Goal: Task Accomplishment & Management: Complete application form

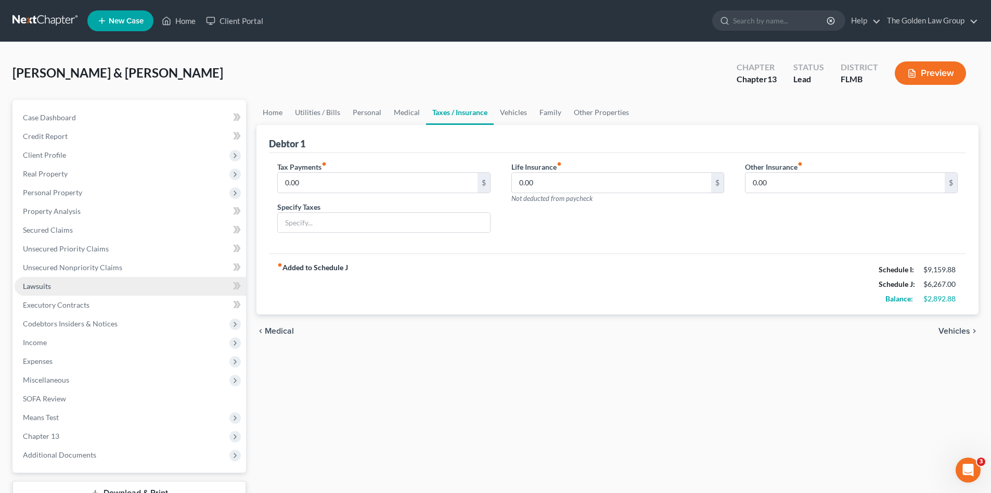
click at [52, 286] on link "Lawsuits" at bounding box center [131, 286] width 232 height 19
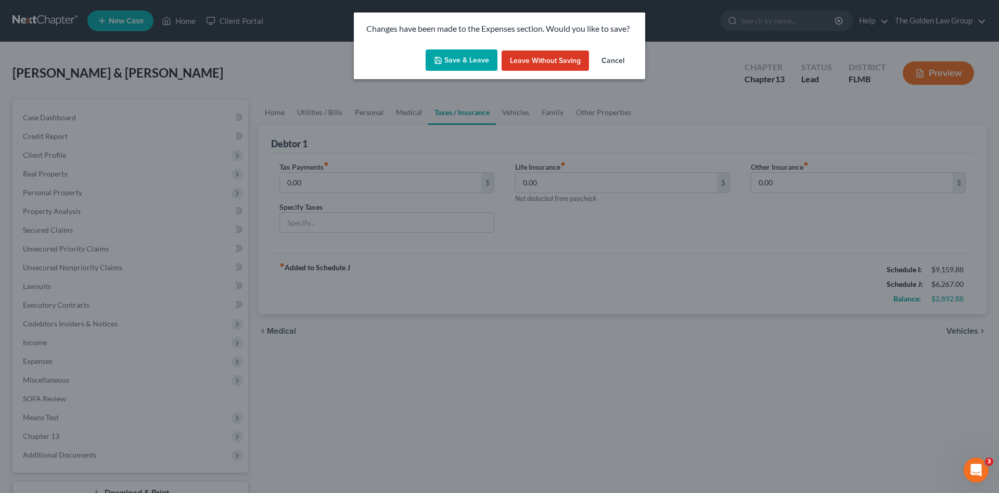
click at [470, 61] on button "Save & Leave" at bounding box center [462, 60] width 72 height 22
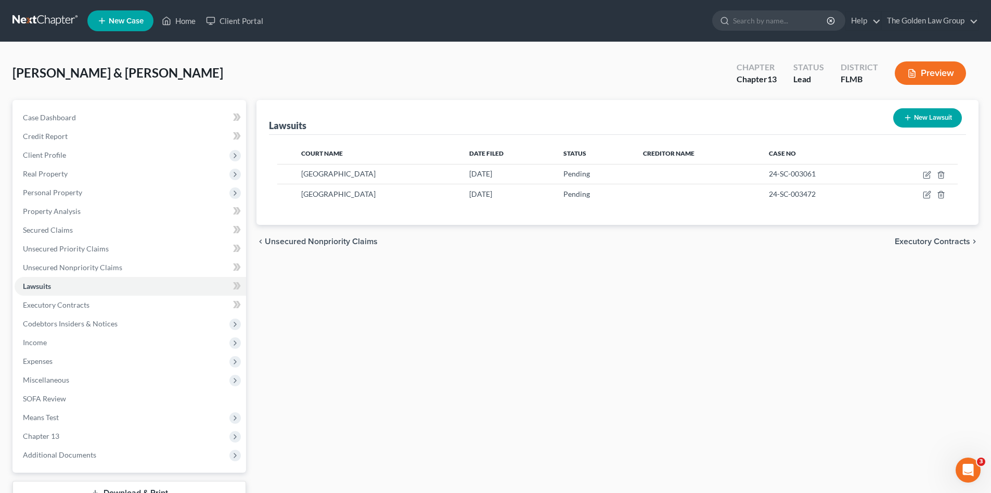
click at [904, 69] on button "Preview" at bounding box center [930, 72] width 71 height 23
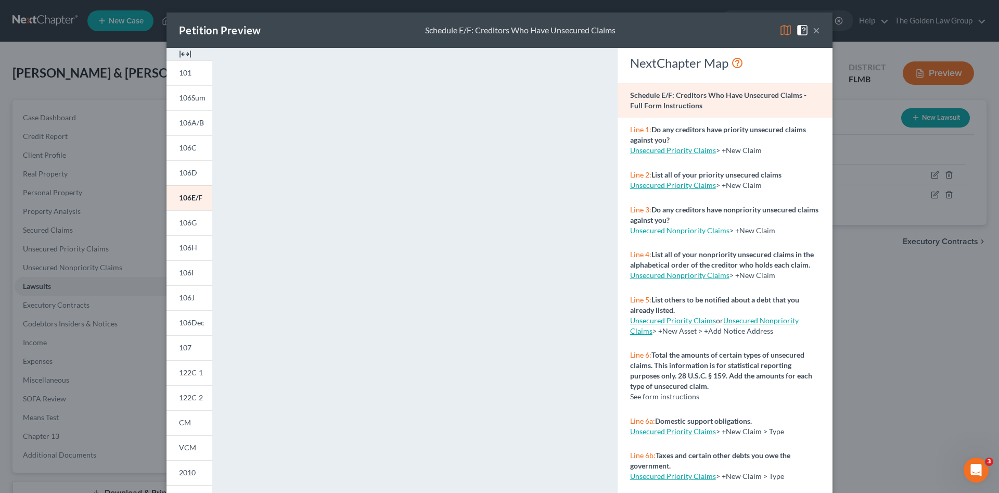
scroll to position [94, 0]
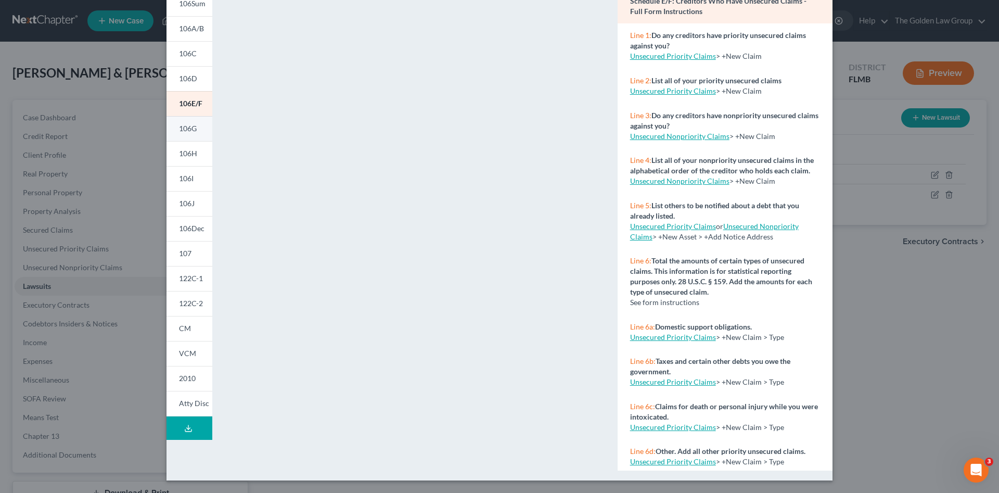
click at [183, 132] on span "106G" at bounding box center [188, 128] width 18 height 9
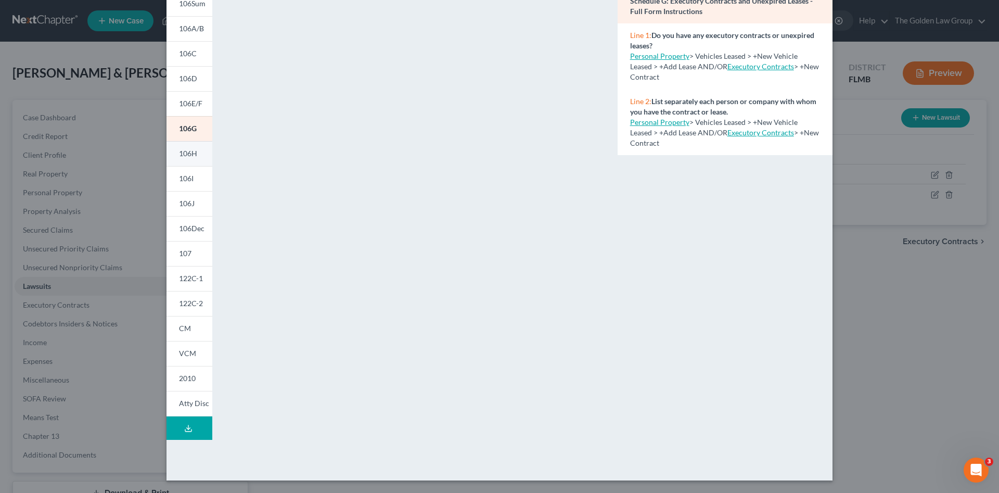
click at [181, 155] on span "106H" at bounding box center [188, 153] width 18 height 9
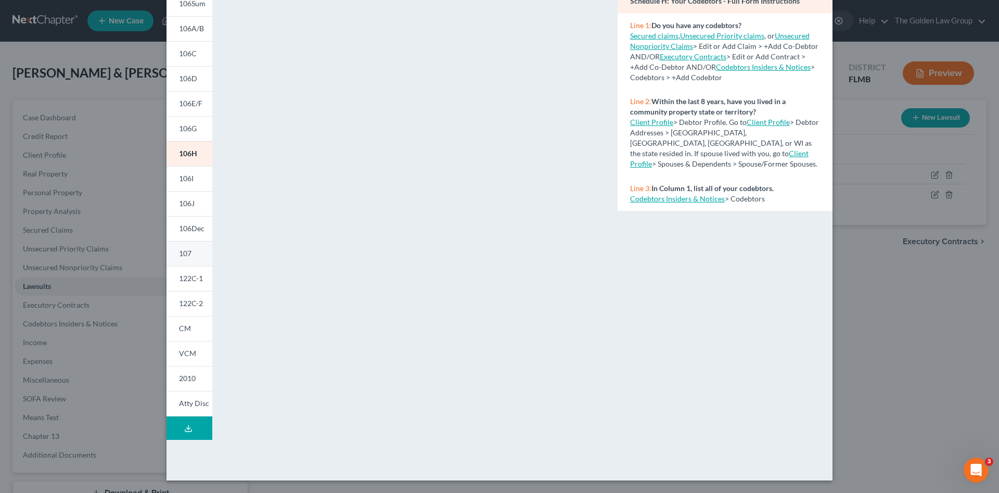
click at [192, 247] on link "107" at bounding box center [189, 253] width 46 height 25
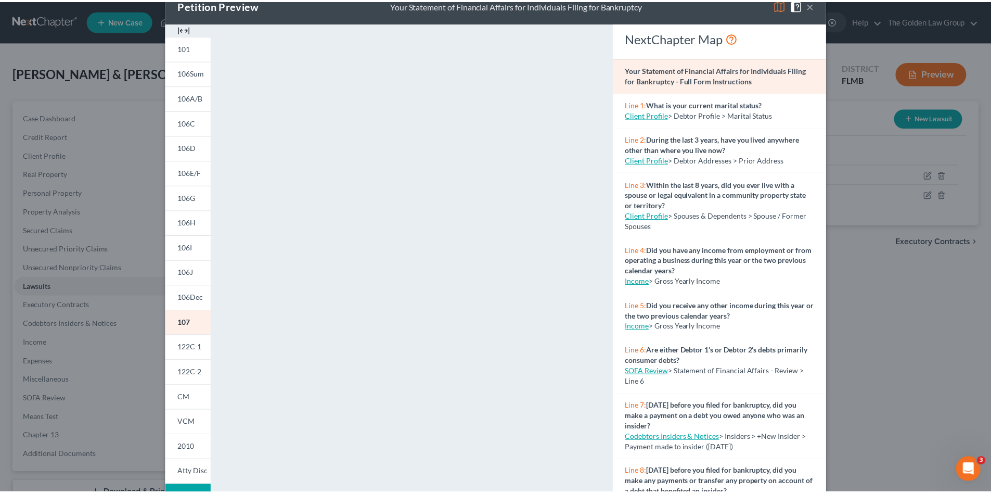
scroll to position [7, 0]
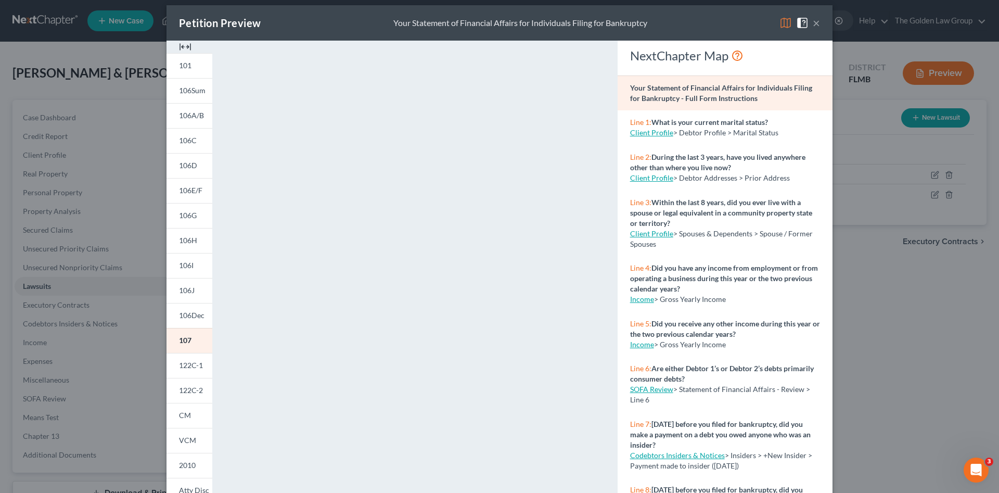
click at [813, 24] on button "×" at bounding box center [816, 23] width 7 height 12
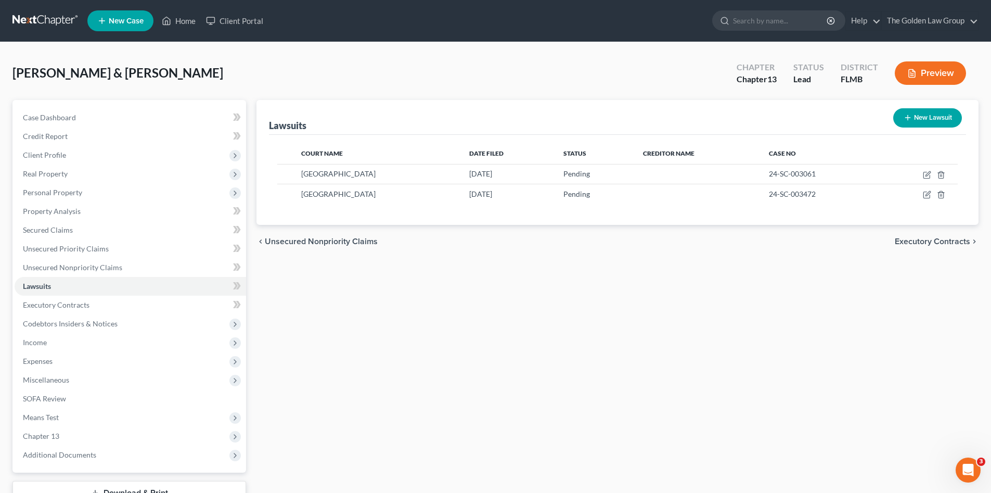
click at [36, 21] on link at bounding box center [45, 20] width 67 height 19
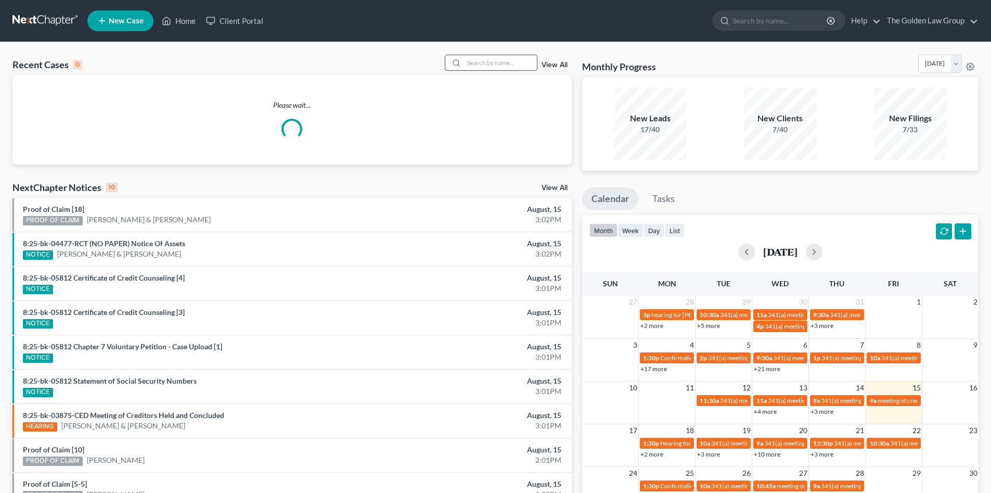
click at [497, 65] on input "search" at bounding box center [500, 62] width 73 height 15
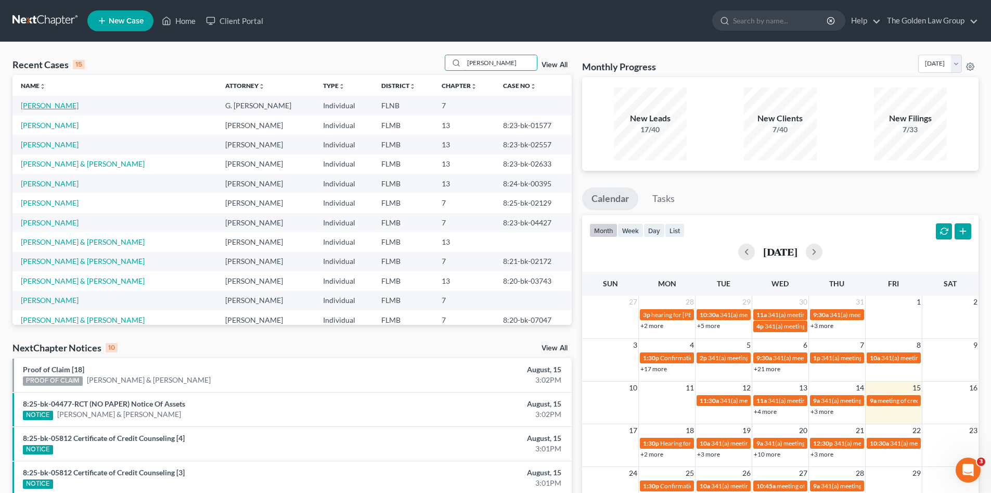
type input "[PERSON_NAME]"
click at [49, 105] on link "[PERSON_NAME]" at bounding box center [50, 105] width 58 height 9
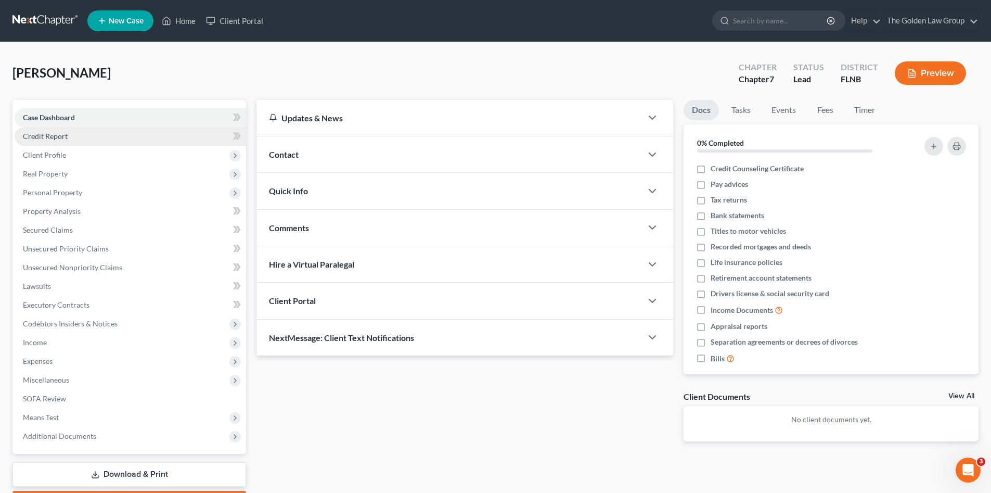
click at [67, 133] on span "Credit Report" at bounding box center [45, 136] width 45 height 9
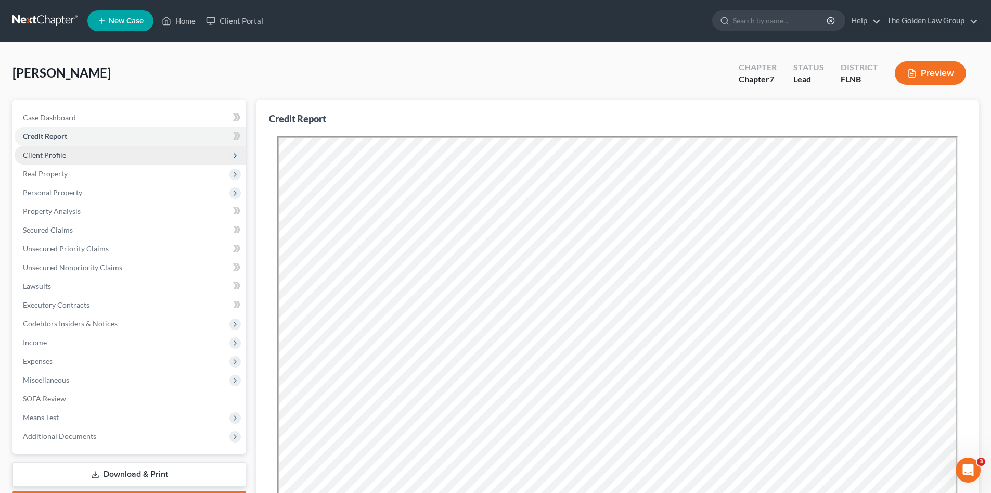
click at [80, 152] on span "Client Profile" at bounding box center [131, 155] width 232 height 19
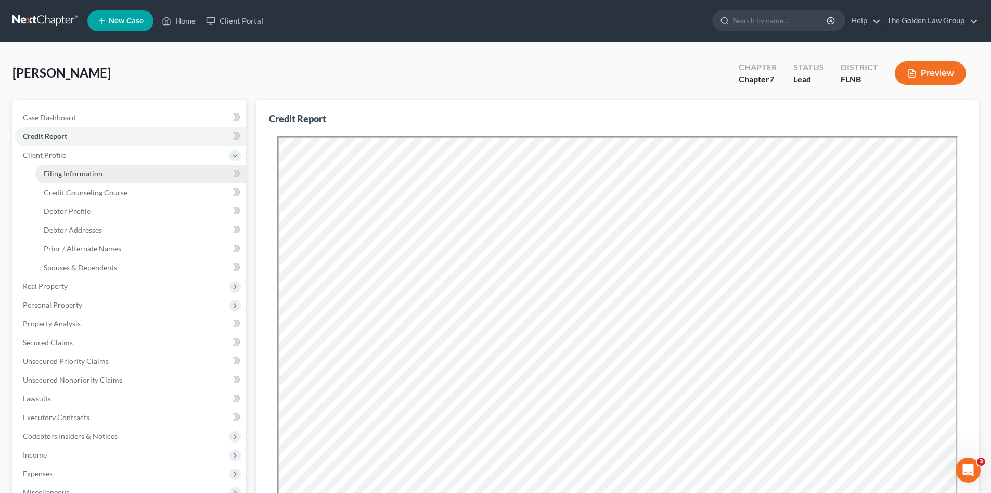
click at [91, 172] on span "Filing Information" at bounding box center [73, 173] width 59 height 9
select select "1"
select select "0"
select select "9"
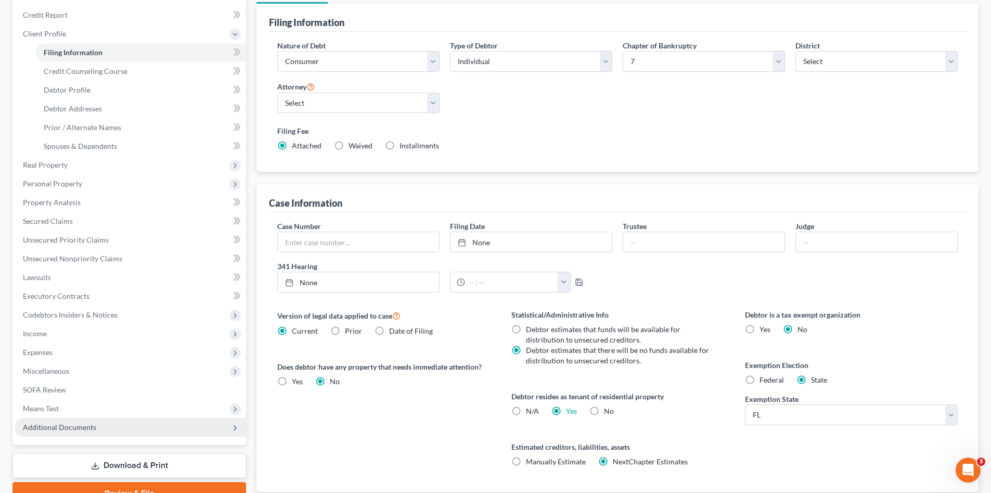
scroll to position [193, 0]
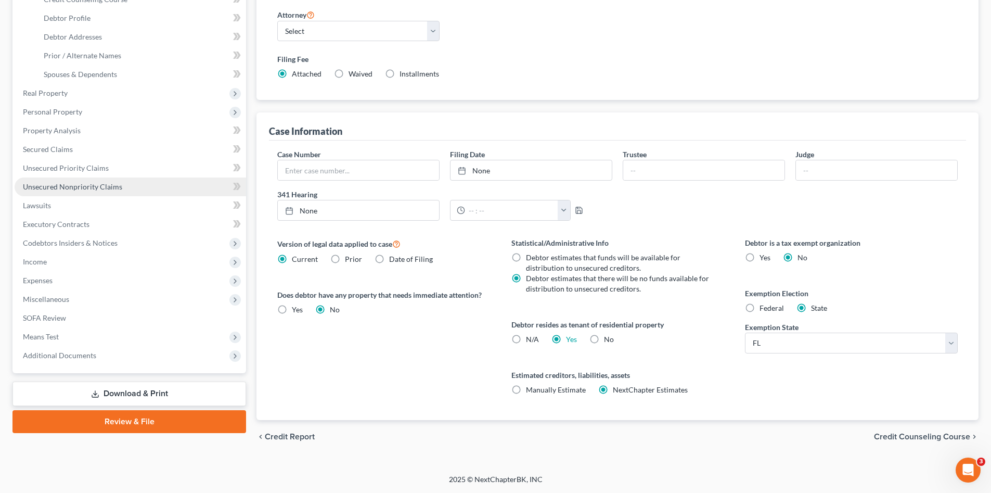
drag, startPoint x: 138, startPoint y: 391, endPoint x: 124, endPoint y: 385, distance: 14.9
click at [138, 391] on link "Download & Print" at bounding box center [129, 393] width 234 height 24
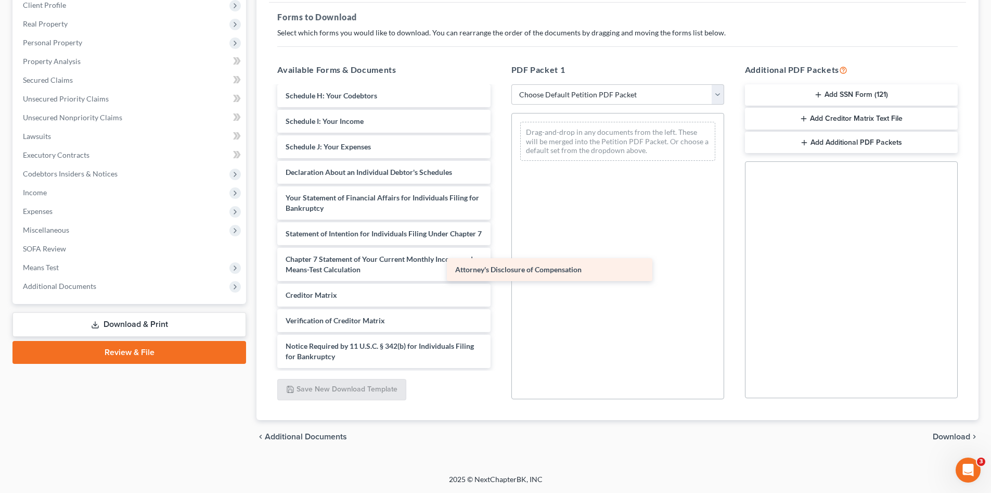
scroll to position [202, 0]
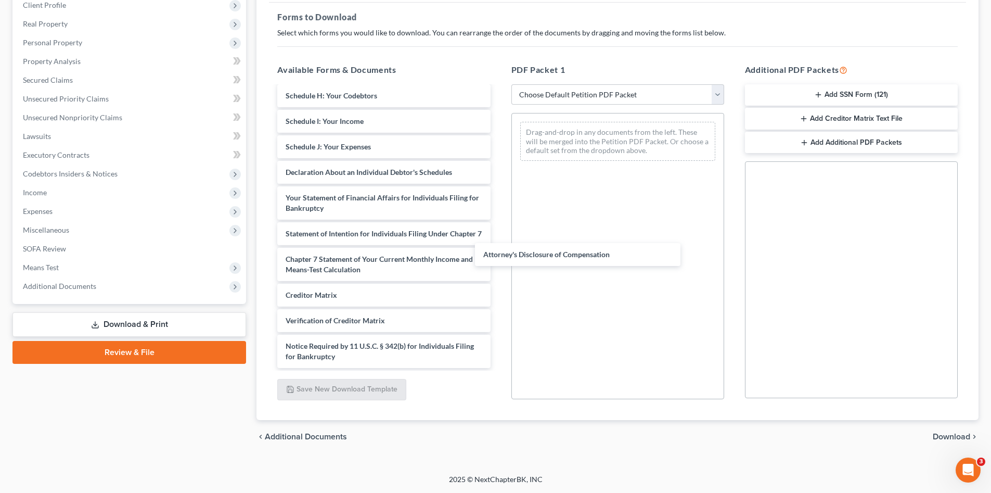
drag, startPoint x: 383, startPoint y: 363, endPoint x: 596, endPoint y: 256, distance: 237.6
click at [498, 261] on div "Attorney's Disclosure of Compensation Voluntary Petition for Individuals Filing…" at bounding box center [383, 131] width 229 height 472
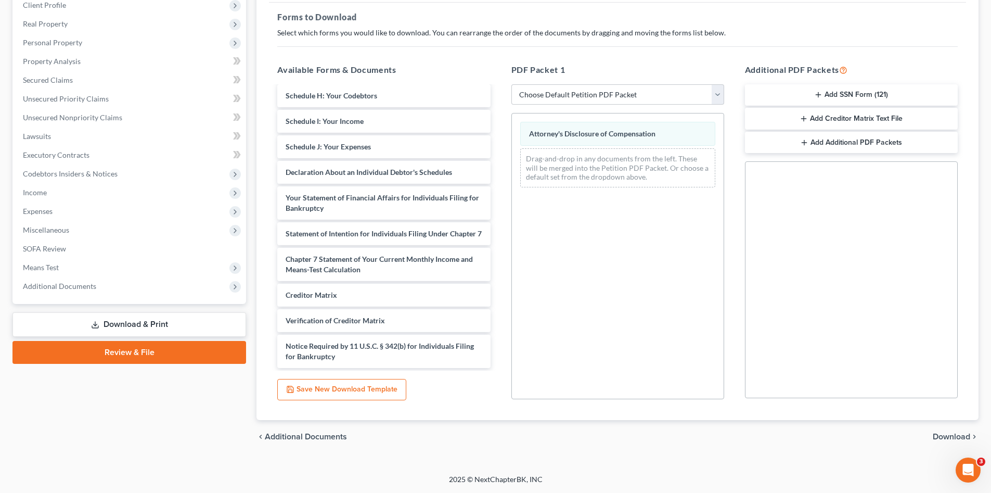
click at [826, 95] on button "Add SSN Form (121)" at bounding box center [851, 95] width 213 height 22
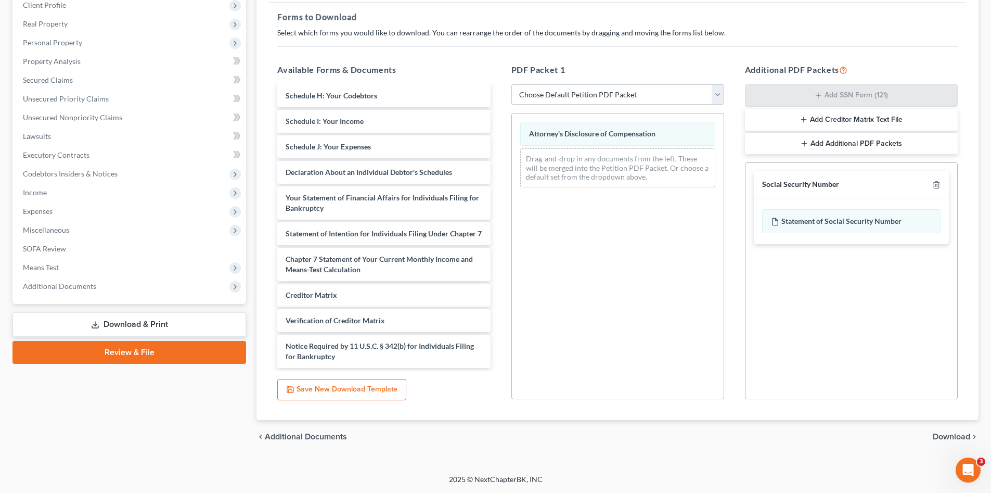
click at [946, 434] on span "Download" at bounding box center [951, 436] width 37 height 8
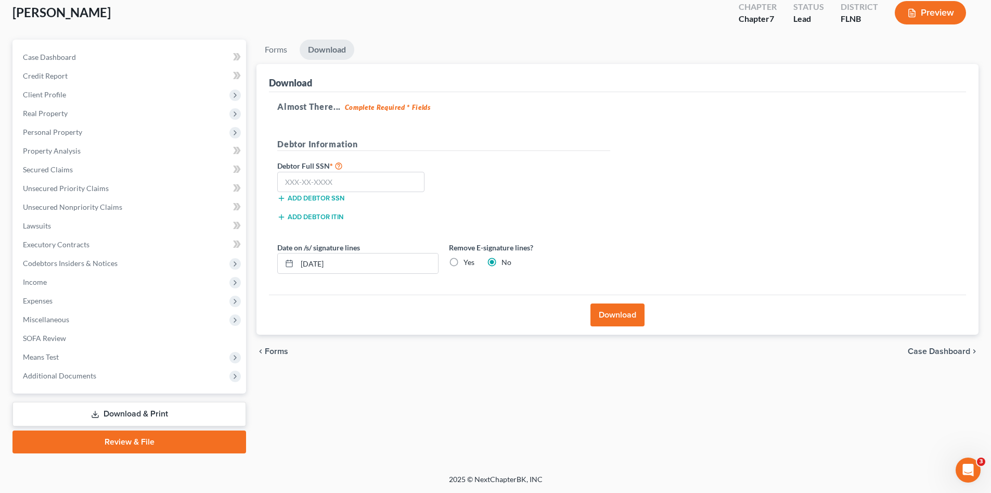
scroll to position [60, 0]
click at [319, 186] on input "text" at bounding box center [350, 182] width 147 height 21
click at [342, 179] on input "text" at bounding box center [350, 182] width 147 height 21
click at [341, 183] on input "[PHONE_NUMBER]" at bounding box center [350, 182] width 147 height 21
type input "595-15-6707"
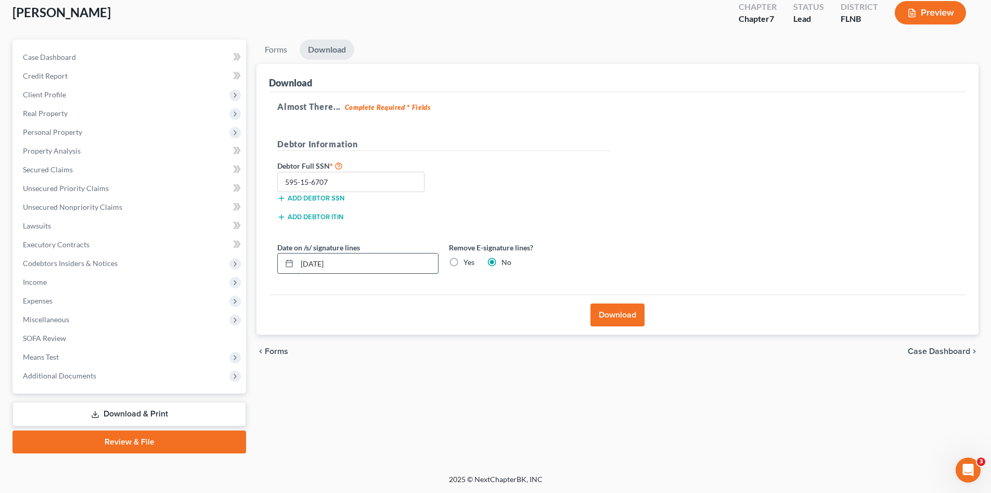
drag, startPoint x: 334, startPoint y: 266, endPoint x: 298, endPoint y: 266, distance: 36.4
click at [298, 266] on input "[DATE]" at bounding box center [367, 263] width 141 height 20
click at [470, 268] on div "Remove E-signature lines? Yes No" at bounding box center [530, 258] width 172 height 32
click at [384, 264] on input "text" at bounding box center [367, 263] width 141 height 20
type input "[DATE]"
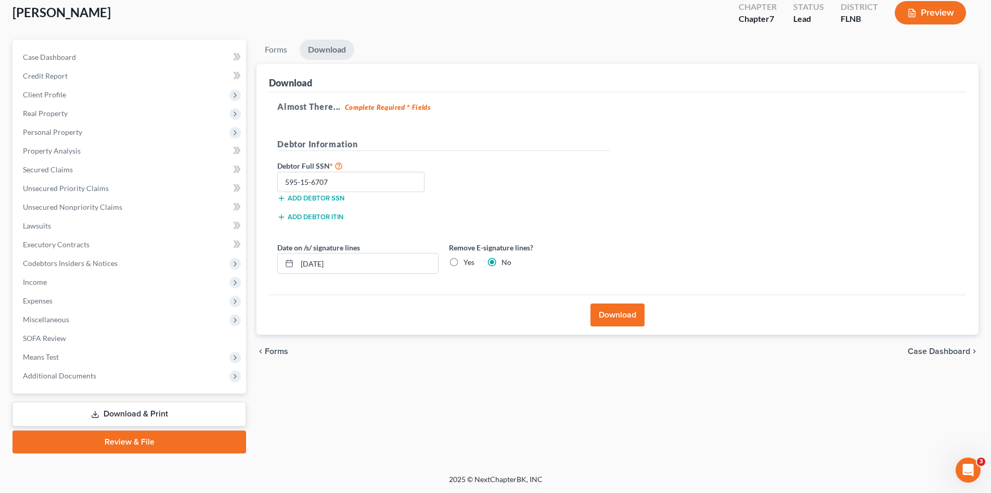
click at [622, 319] on button "Download" at bounding box center [617, 314] width 54 height 23
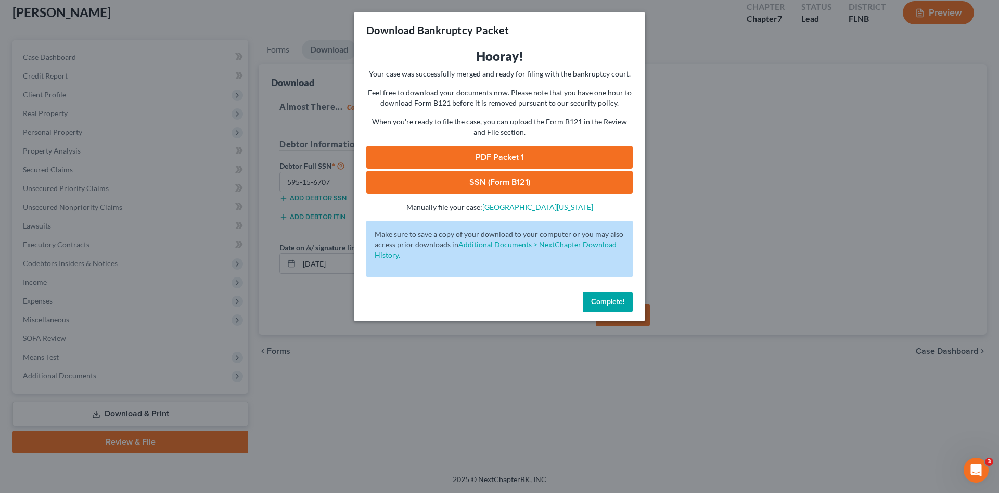
click at [521, 158] on link "PDF Packet 1" at bounding box center [499, 157] width 266 height 23
click at [508, 179] on link "SSN (Form B121)" at bounding box center [499, 182] width 266 height 23
click at [612, 300] on span "Complete!" at bounding box center [607, 301] width 33 height 9
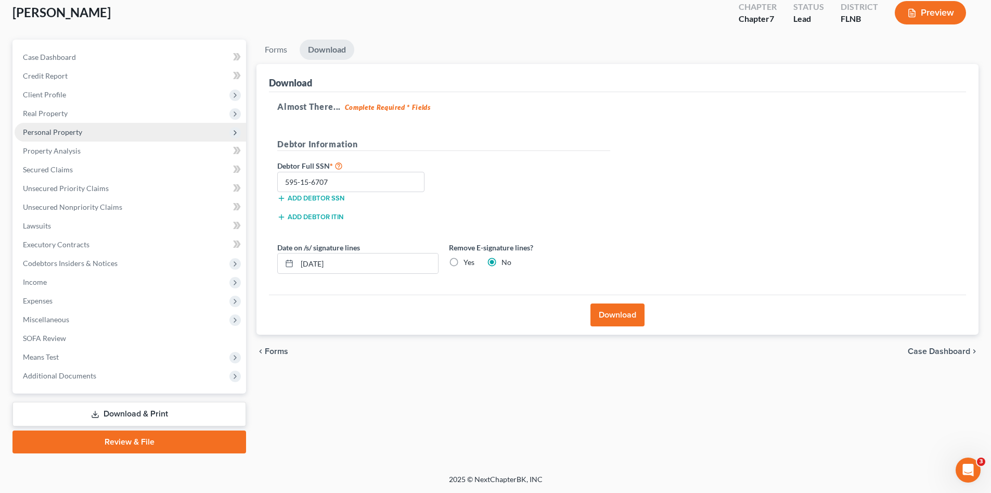
click at [54, 133] on span "Personal Property" at bounding box center [52, 131] width 59 height 9
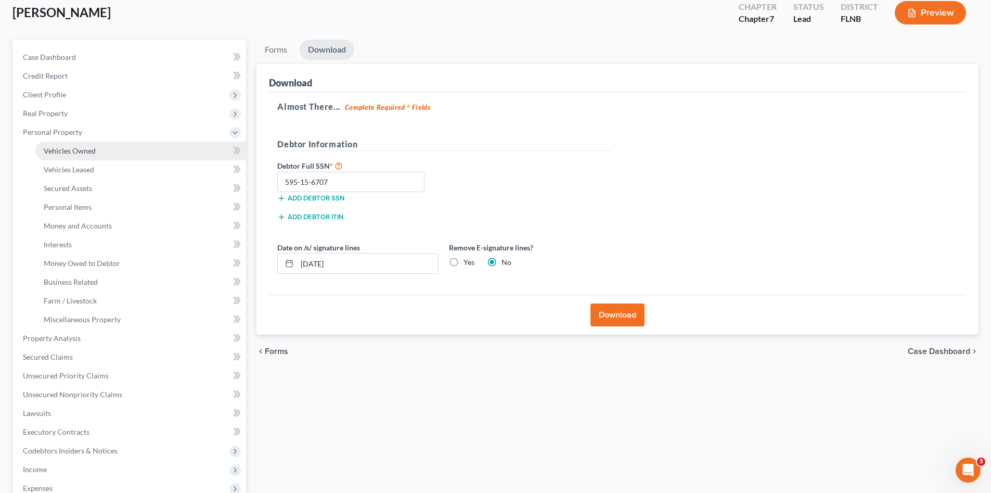
click at [61, 147] on span "Vehicles Owned" at bounding box center [70, 150] width 52 height 9
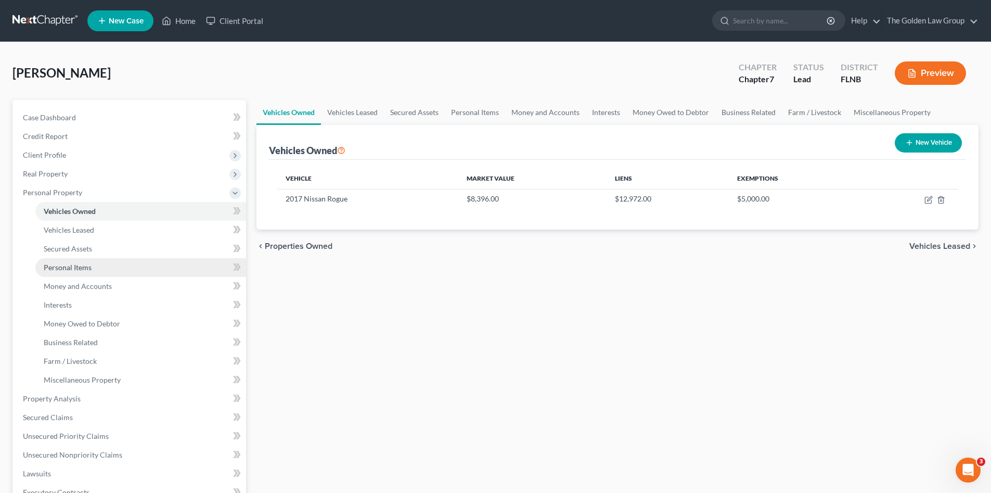
click at [85, 264] on span "Personal Items" at bounding box center [68, 267] width 48 height 9
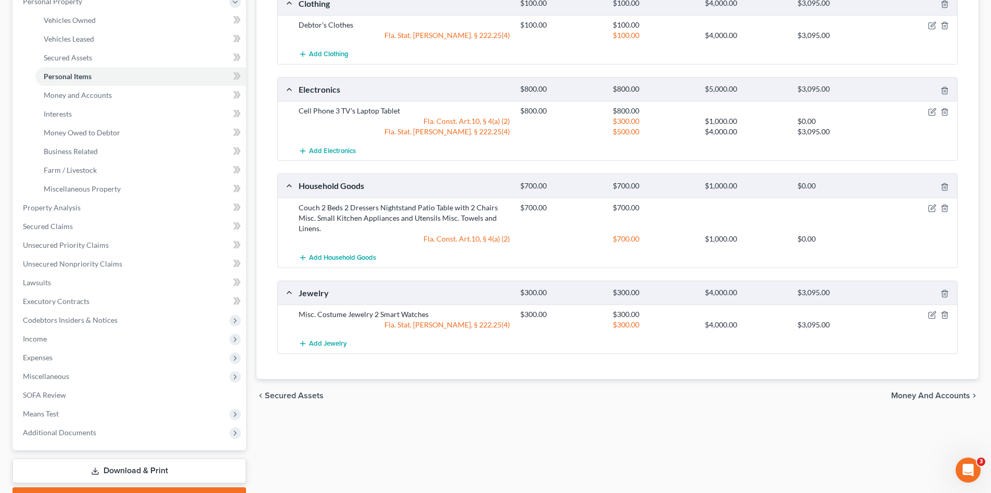
scroll to position [87, 0]
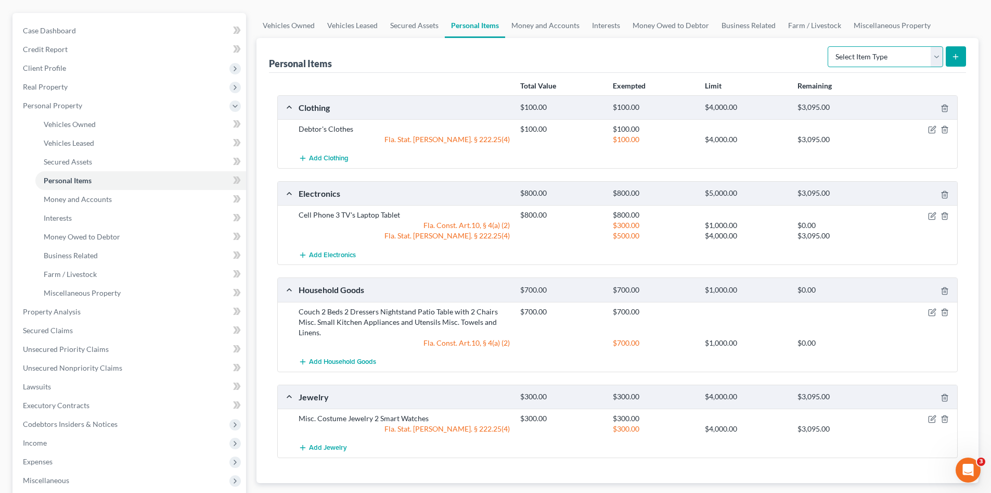
click at [866, 59] on select "Select Item Type Clothing Collectibles Of Value Electronics Firearms Household …" at bounding box center [885, 56] width 115 height 21
select select "sports_and_hobby_equipment"
click at [829, 46] on select "Select Item Type Clothing Collectibles Of Value Electronics Firearms Household …" at bounding box center [885, 56] width 115 height 21
click at [961, 59] on button "submit" at bounding box center [956, 56] width 20 height 20
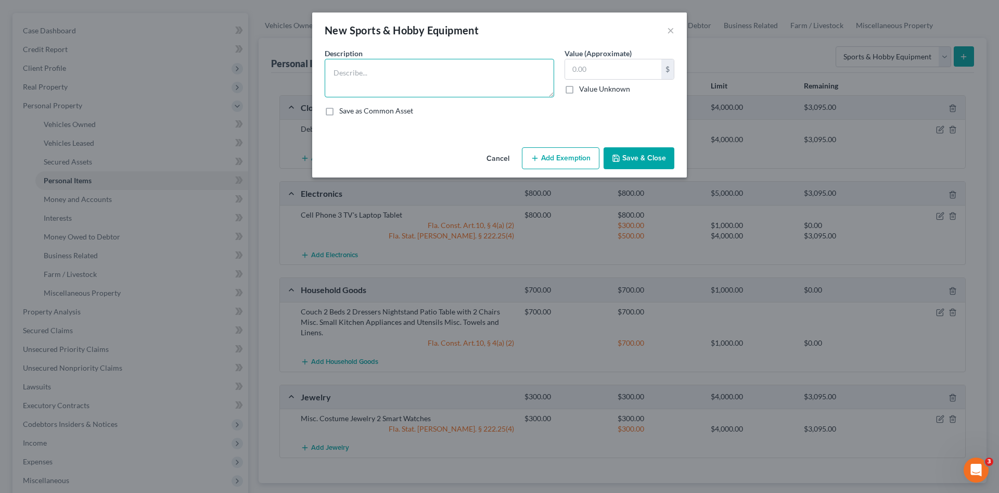
click at [447, 74] on textarea at bounding box center [439, 78] width 229 height 38
type textarea "Misc. Softball Equiptment"
click at [624, 67] on input "text" at bounding box center [613, 69] width 96 height 20
type input "20.00"
type textarea "Misc. Softball Equipment"
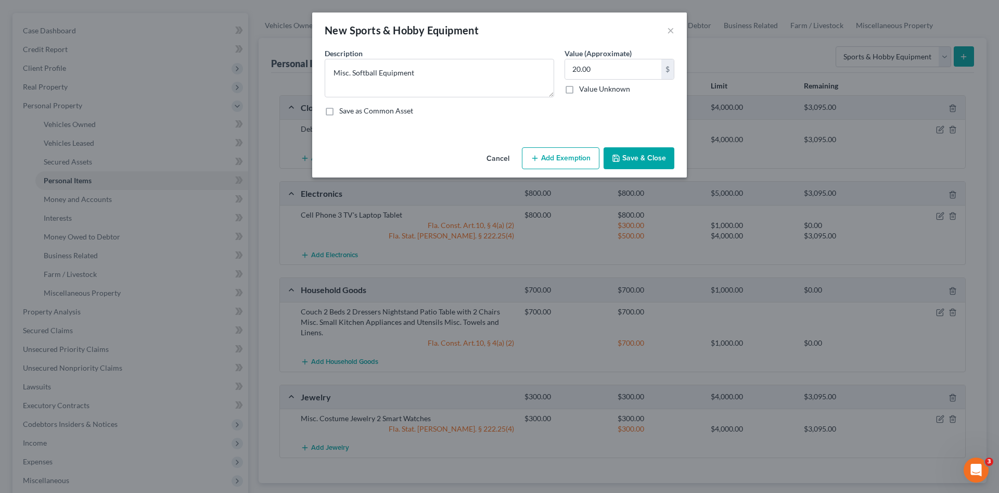
click at [542, 160] on button "Add Exemption" at bounding box center [561, 158] width 78 height 22
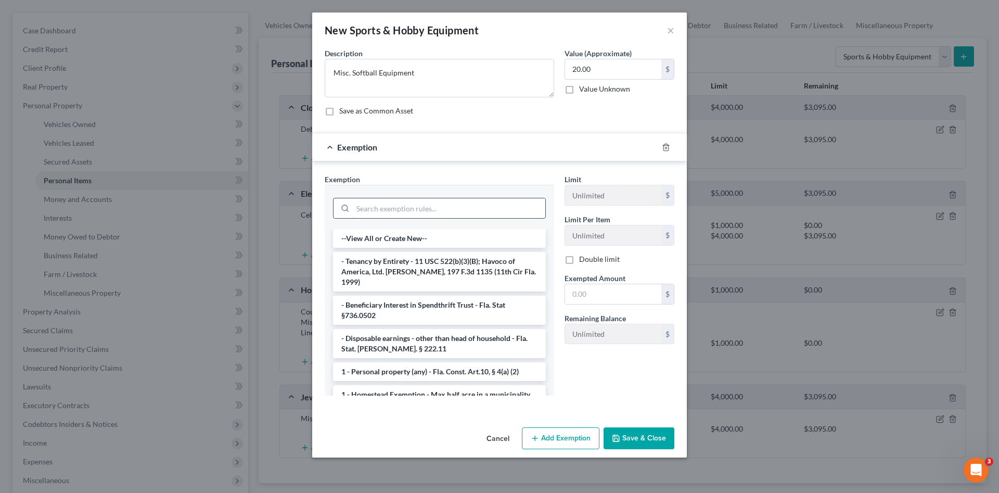
click at [452, 208] on input "search" at bounding box center [449, 208] width 192 height 20
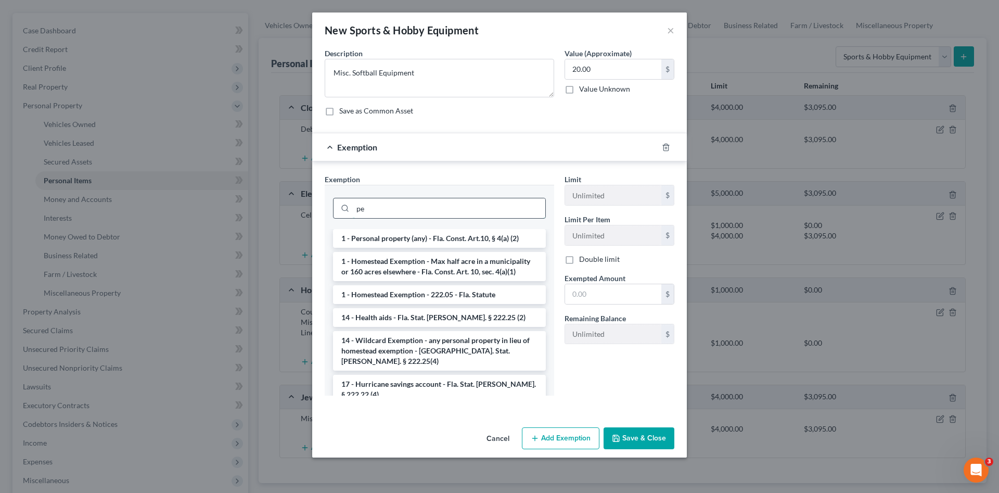
type input "p"
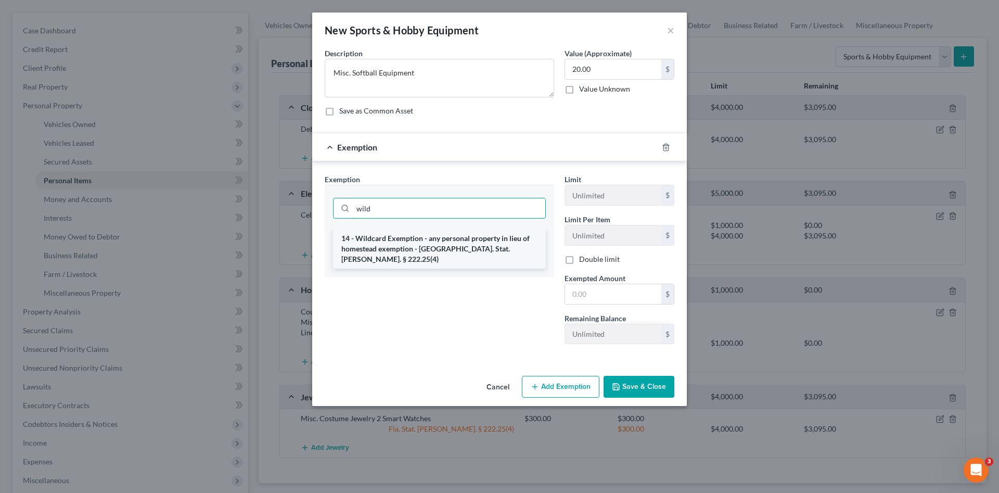
type input "wild"
click at [452, 243] on li "14 - Wildcard Exemption - any personal property in lieu of homestead exemption …" at bounding box center [439, 249] width 213 height 40
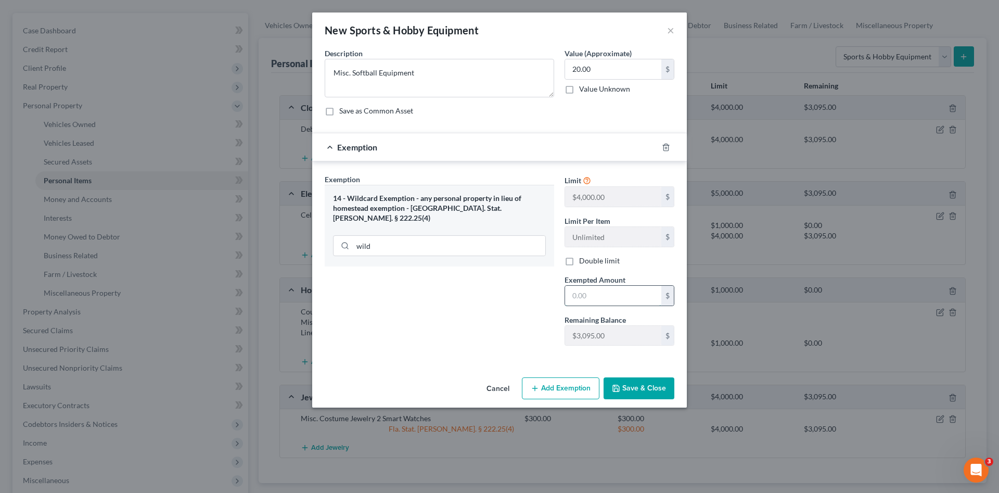
click at [595, 287] on input "text" at bounding box center [613, 296] width 96 height 20
type input "20.00"
click at [636, 388] on button "Save & Close" at bounding box center [638, 388] width 71 height 22
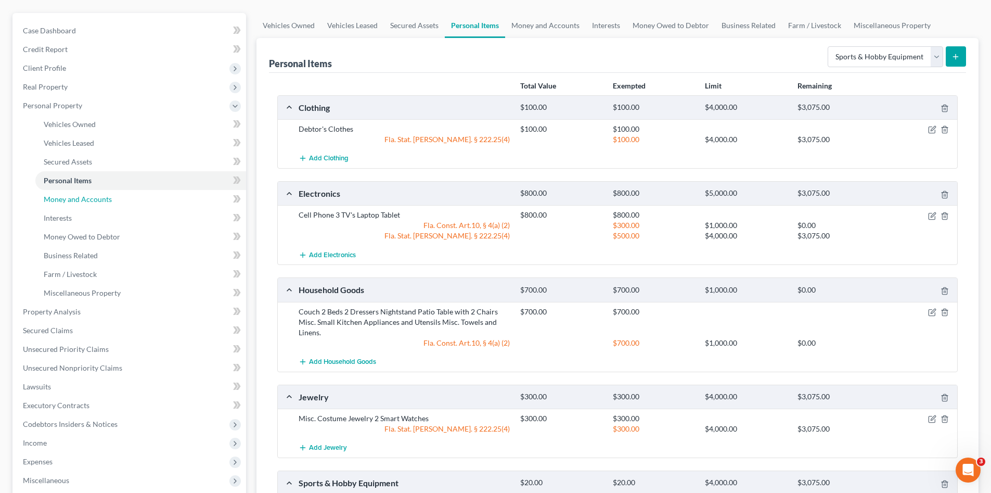
click at [62, 199] on span "Money and Accounts" at bounding box center [78, 199] width 68 height 9
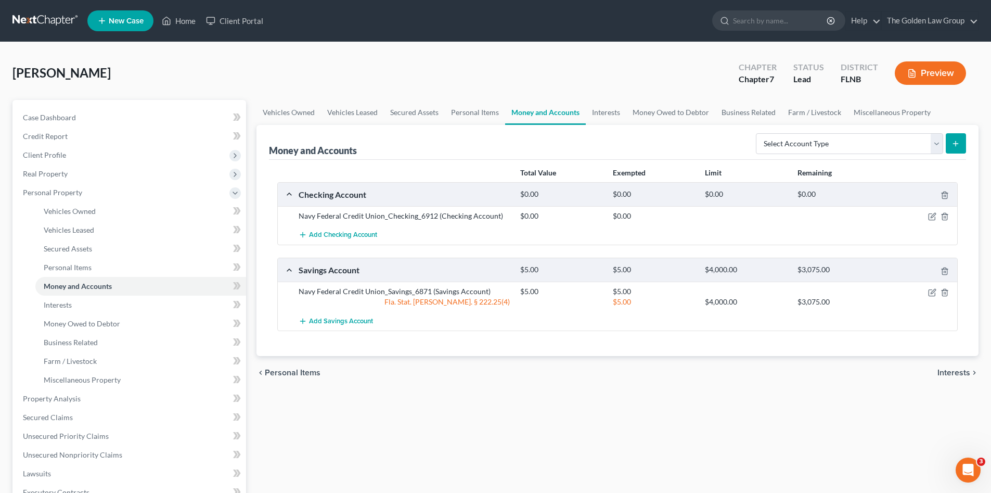
click at [668, 147] on div "Money and Accounts Select Account Type Brokerage Cash on Hand Certificates of D…" at bounding box center [617, 142] width 697 height 35
click at [500, 73] on div "[PERSON_NAME] Upgraded Chapter Chapter 7 Status Lead District [GEOGRAPHIC_DATA]…" at bounding box center [495, 77] width 966 height 45
click at [95, 265] on link "Personal Items" at bounding box center [140, 267] width 211 height 19
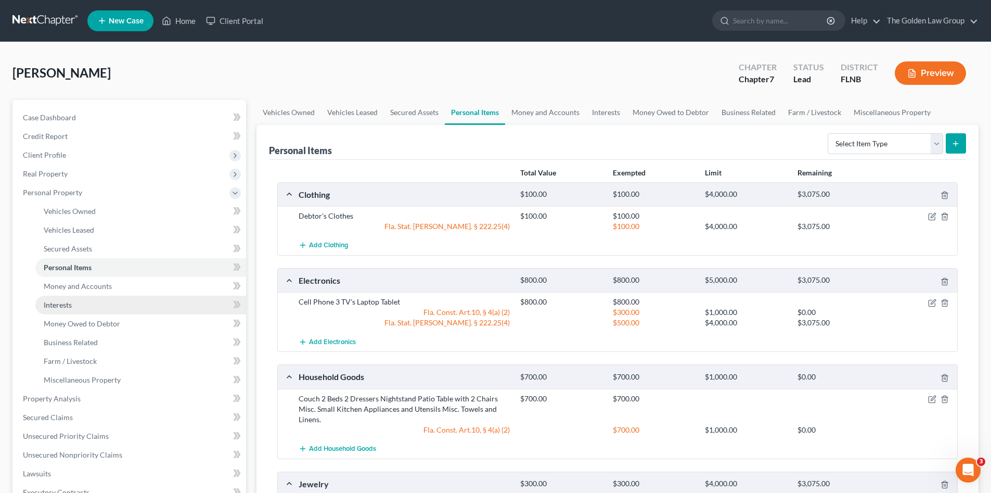
click at [94, 301] on link "Interests" at bounding box center [140, 305] width 211 height 19
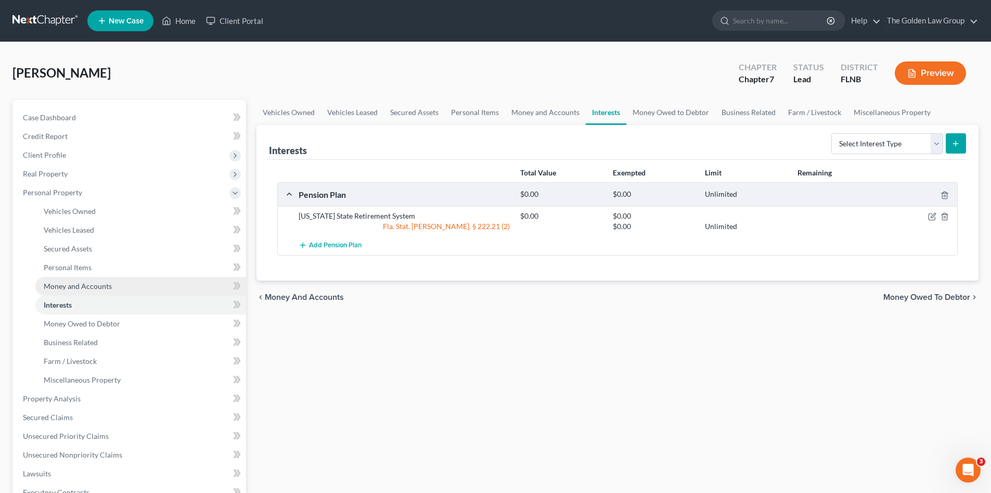
click at [90, 287] on span "Money and Accounts" at bounding box center [78, 285] width 68 height 9
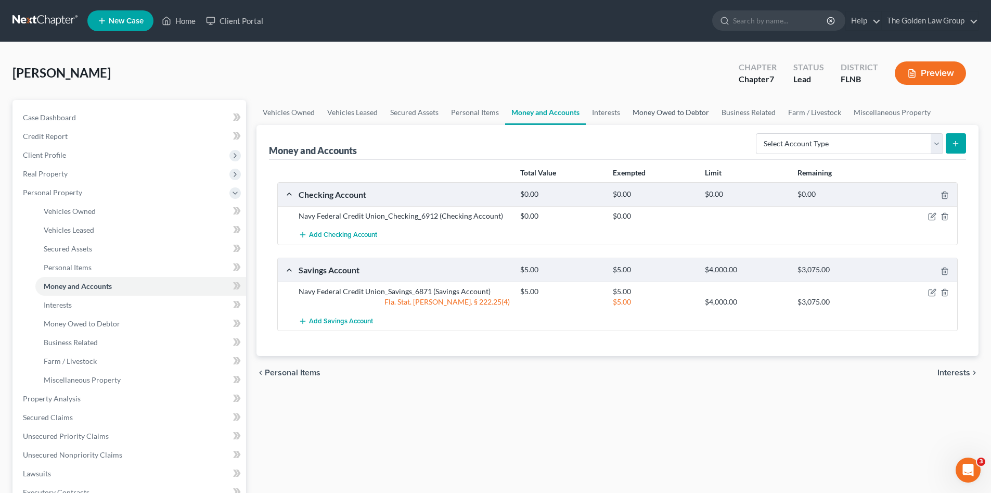
click at [653, 112] on link "Money Owed to Debtor" at bounding box center [670, 112] width 89 height 25
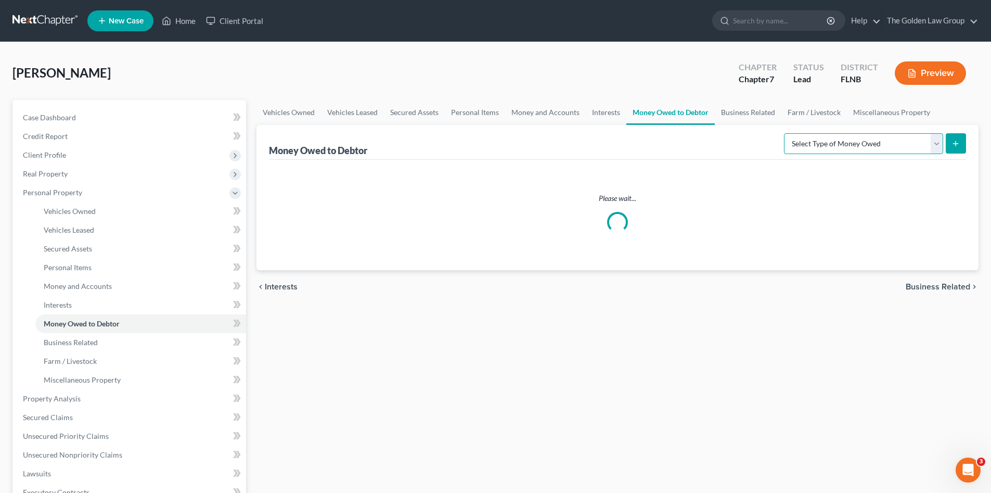
drag, startPoint x: 788, startPoint y: 142, endPoint x: 829, endPoint y: 152, distance: 42.4
click at [788, 142] on select "Select Type of Money Owed Accounts Receivable Alimony Child Support Claims Agai…" at bounding box center [863, 143] width 159 height 21
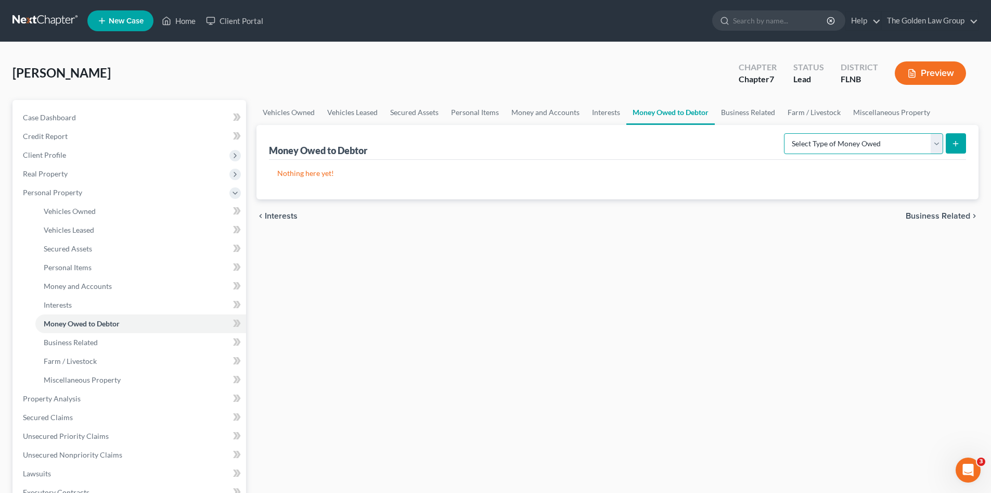
select select "expected_tax_refund"
click at [786, 133] on select "Select Type of Money Owed Accounts Receivable Alimony Child Support Claims Agai…" at bounding box center [863, 143] width 159 height 21
click at [959, 144] on icon "submit" at bounding box center [956, 143] width 8 height 8
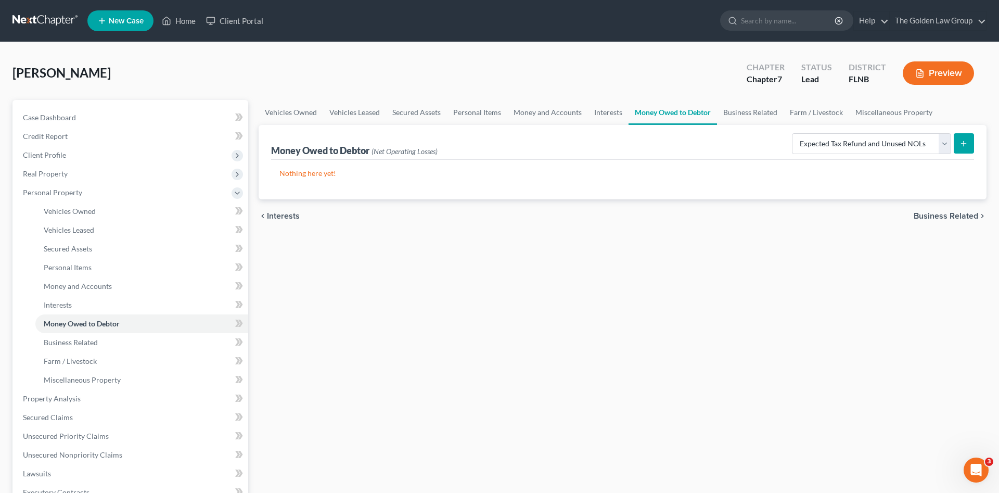
select select "0"
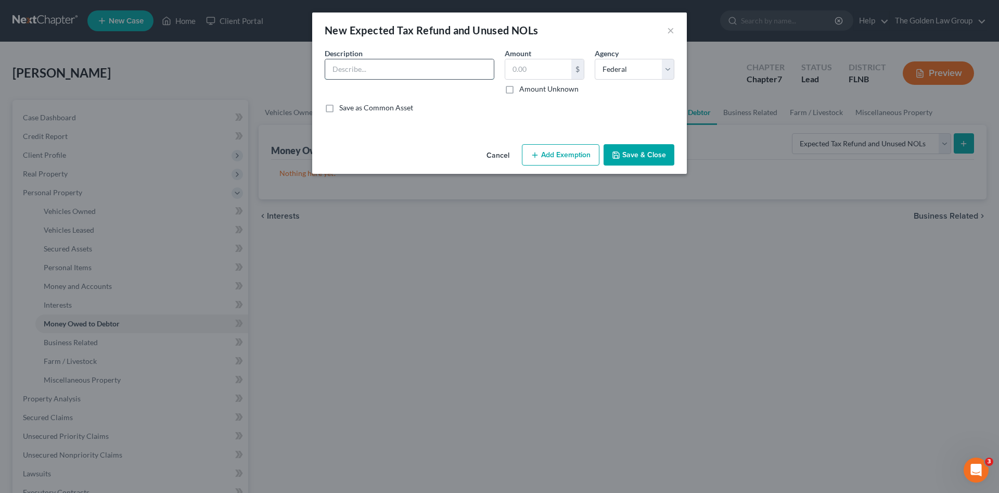
click at [364, 72] on input "text" at bounding box center [409, 69] width 169 height 20
type input "Anticipated 2025 Tax Refund"
click at [557, 153] on button "Add Exemption" at bounding box center [561, 155] width 78 height 22
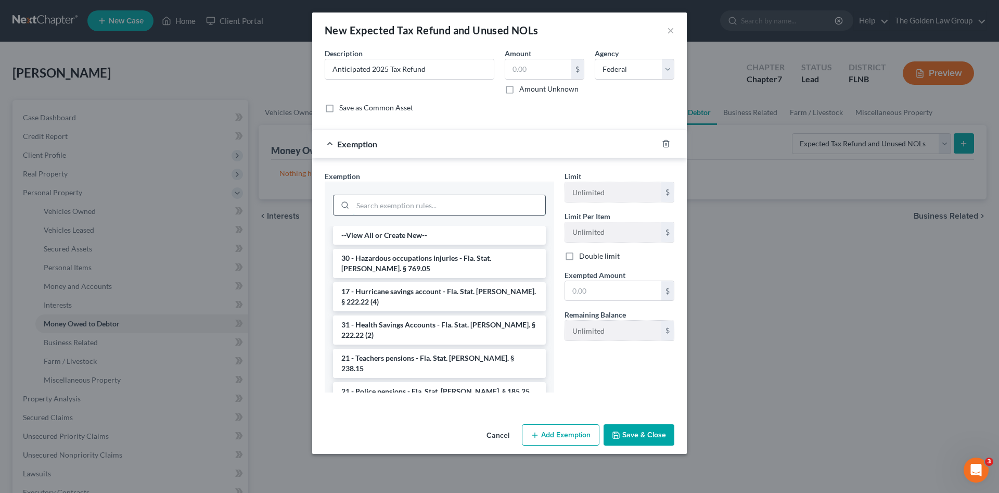
click at [456, 206] on input "search" at bounding box center [449, 205] width 192 height 20
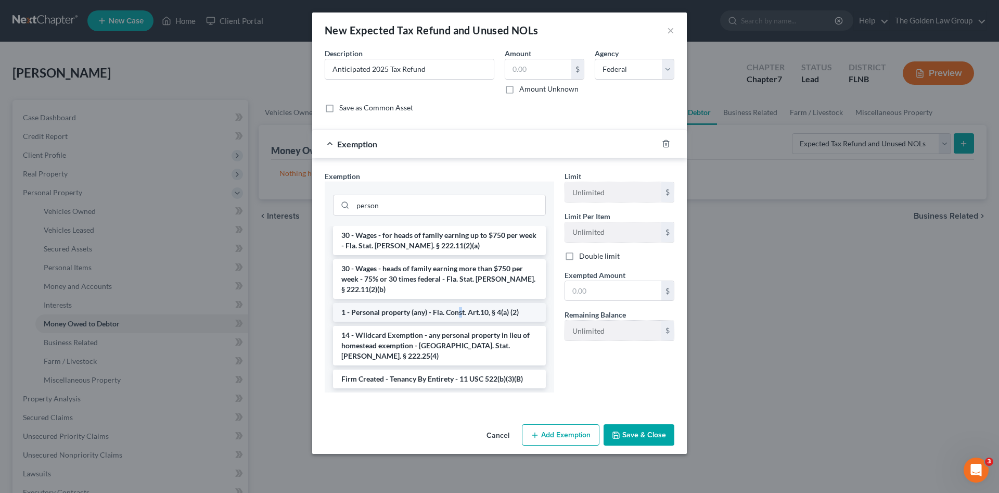
click at [460, 306] on li "1 - Personal property (any) - Fla. Const. Art.10, § 4(a) (2)" at bounding box center [439, 312] width 213 height 19
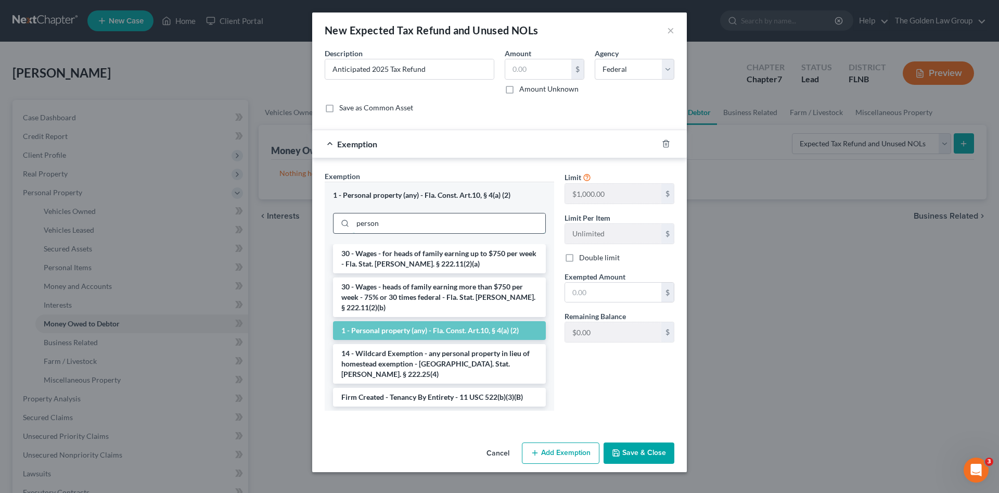
drag, startPoint x: 431, startPoint y: 222, endPoint x: 354, endPoint y: 221, distance: 77.0
click at [354, 221] on input "person" at bounding box center [449, 223] width 192 height 20
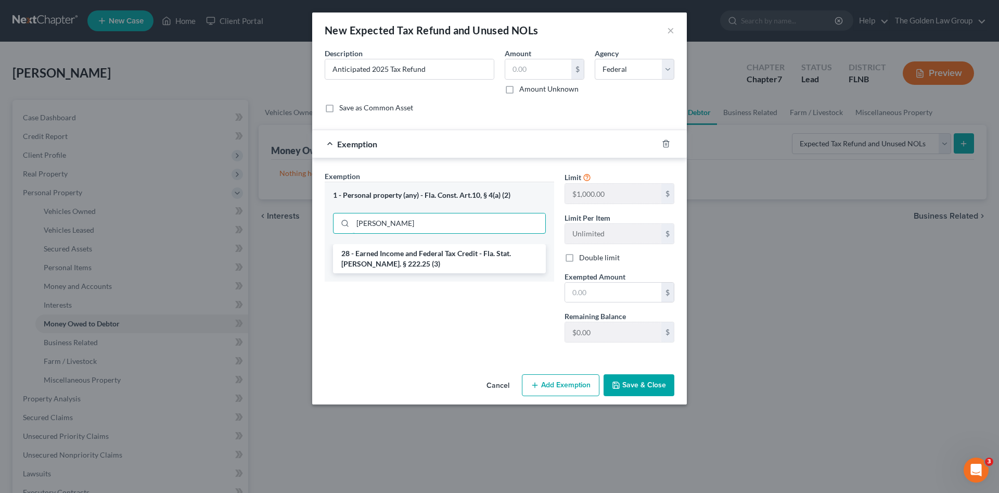
type input "[PERSON_NAME]"
click at [418, 258] on li "28 - Earned Income and Federal Tax Credit - Fla. Stat. [PERSON_NAME]. § 222.25 …" at bounding box center [439, 258] width 213 height 29
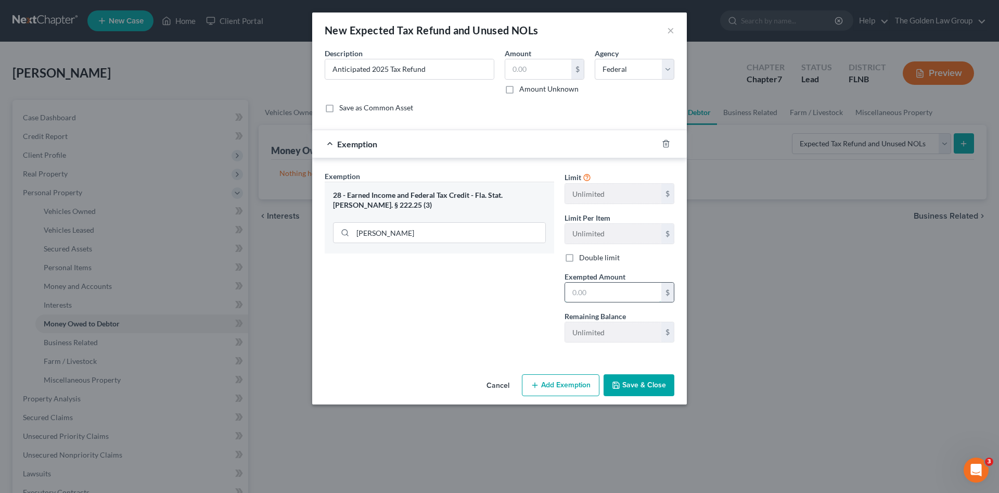
click at [615, 290] on input "text" at bounding box center [613, 292] width 96 height 20
click at [519, 88] on label "Amount Unknown" at bounding box center [548, 89] width 59 height 10
click at [523, 88] on input "Amount Unknown" at bounding box center [526, 87] width 7 height 7
checkbox input "true"
type input "0.00"
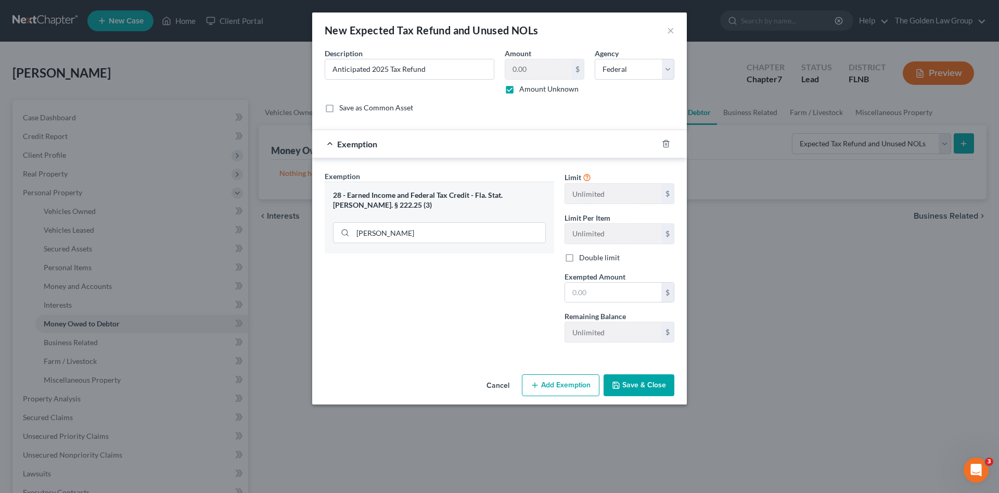
click at [627, 383] on button "Save & Close" at bounding box center [638, 385] width 71 height 22
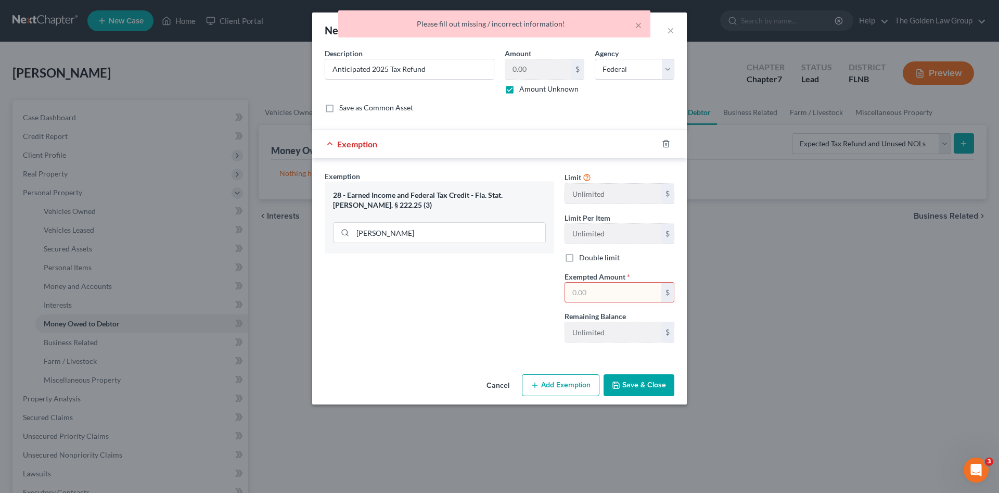
click at [595, 290] on input "text" at bounding box center [613, 292] width 96 height 20
type input "0"
click at [645, 387] on button "Save & Close" at bounding box center [638, 385] width 71 height 22
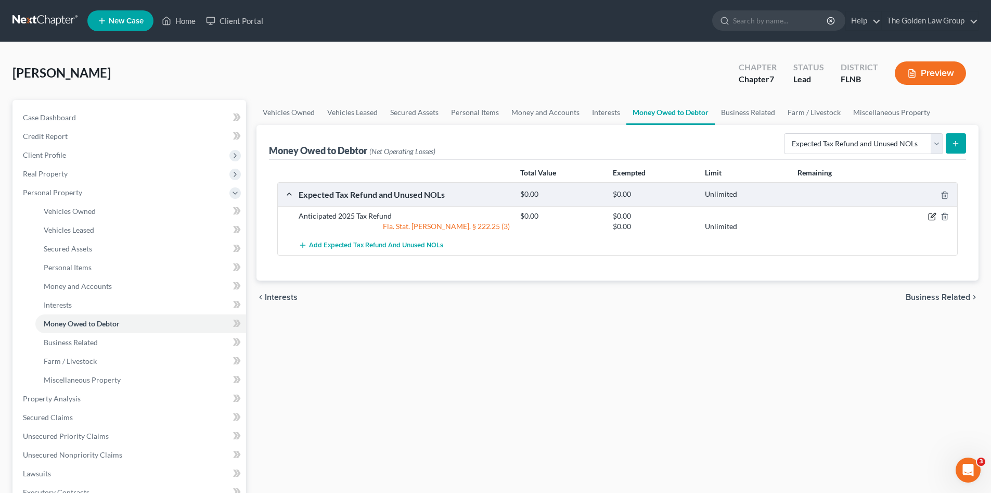
click at [931, 215] on icon "button" at bounding box center [932, 216] width 8 height 8
select select "0"
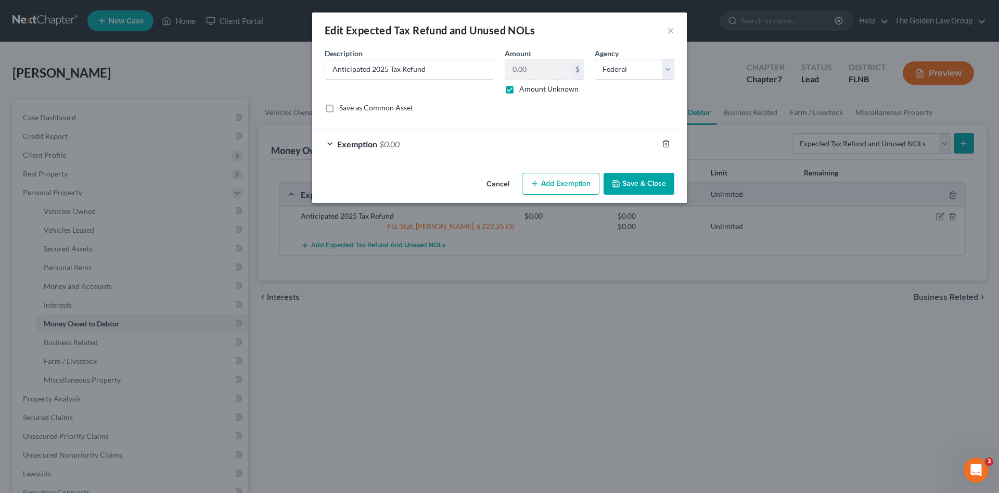
click at [541, 179] on button "Add Exemption" at bounding box center [561, 184] width 78 height 22
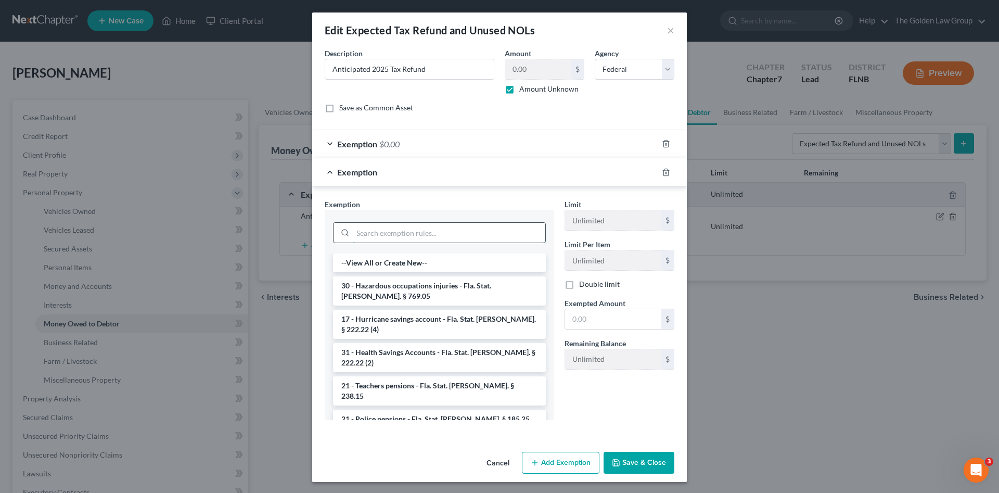
click at [442, 232] on input "search" at bounding box center [449, 233] width 192 height 20
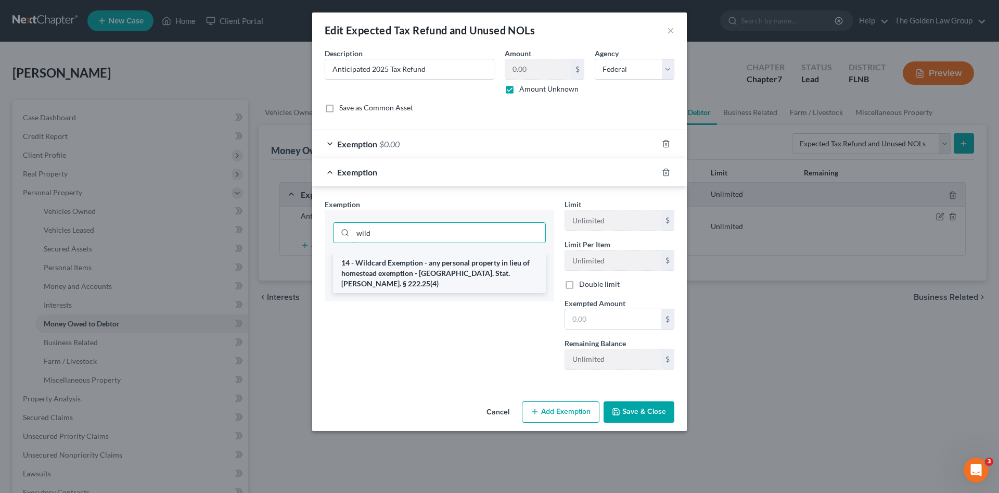
type input "wild"
click at [455, 269] on li "14 - Wildcard Exemption - any personal property in lieu of homestead exemption …" at bounding box center [439, 273] width 213 height 40
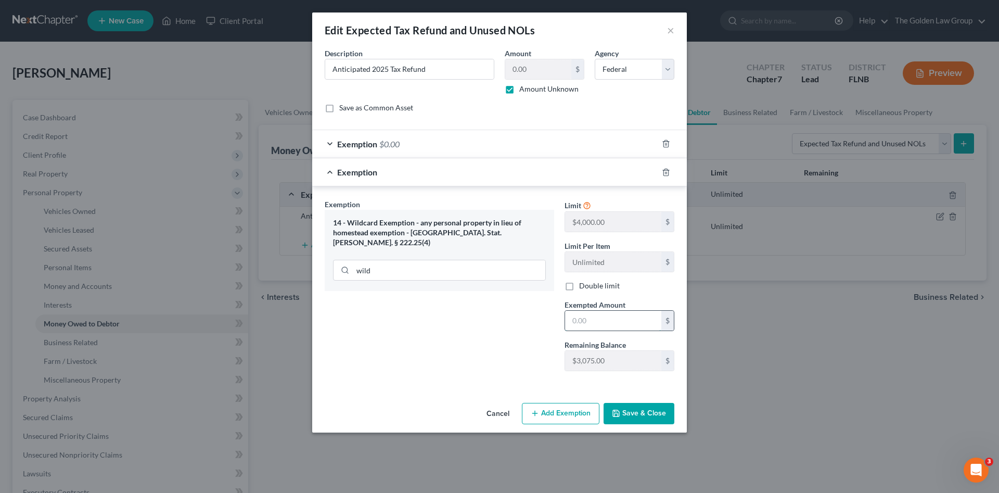
drag, startPoint x: 602, startPoint y: 327, endPoint x: 608, endPoint y: 322, distance: 7.4
click at [603, 326] on input "text" at bounding box center [613, 321] width 96 height 20
type input "3,075.00"
drag, startPoint x: 623, startPoint y: 416, endPoint x: 619, endPoint y: 394, distance: 22.2
click at [622, 416] on button "Save & Close" at bounding box center [638, 414] width 71 height 22
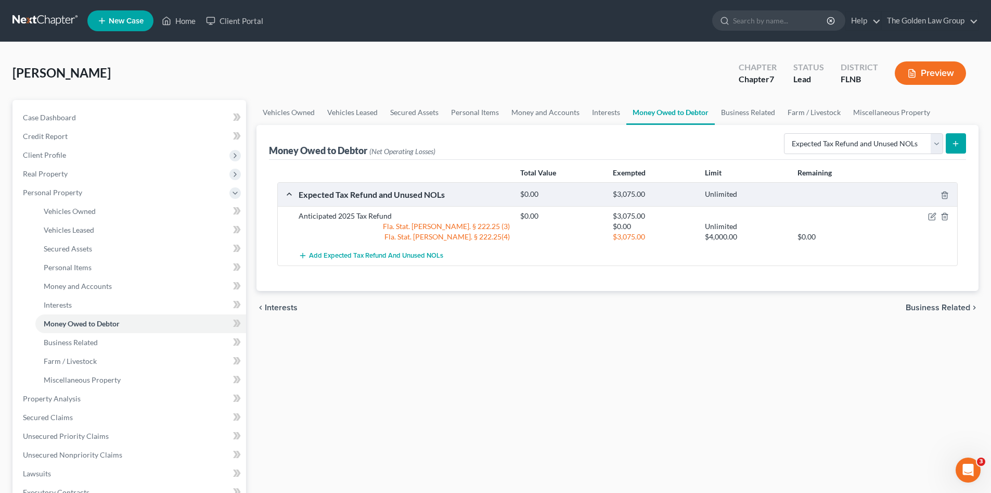
click at [612, 361] on div "Vehicles Owned Vehicles Leased Secured Assets Personal Items Money and Accounts…" at bounding box center [617, 400] width 733 height 601
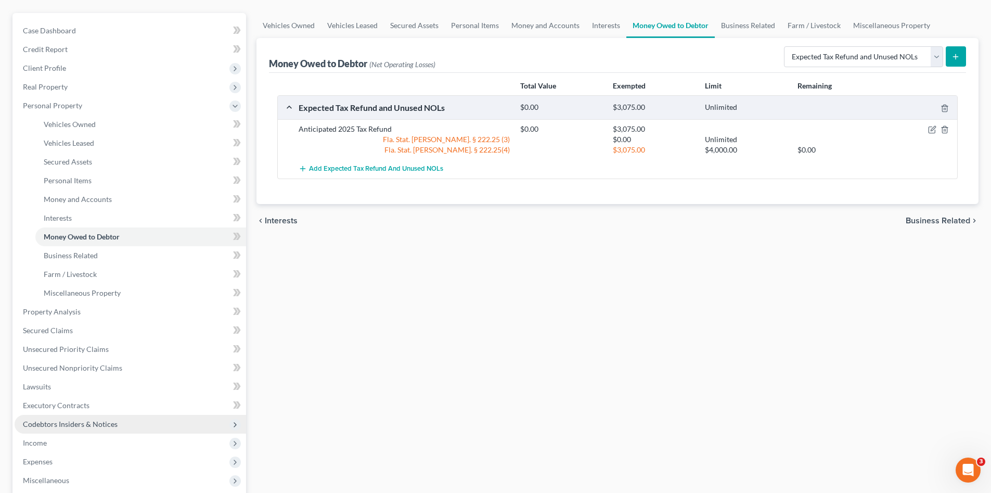
scroll to position [156, 0]
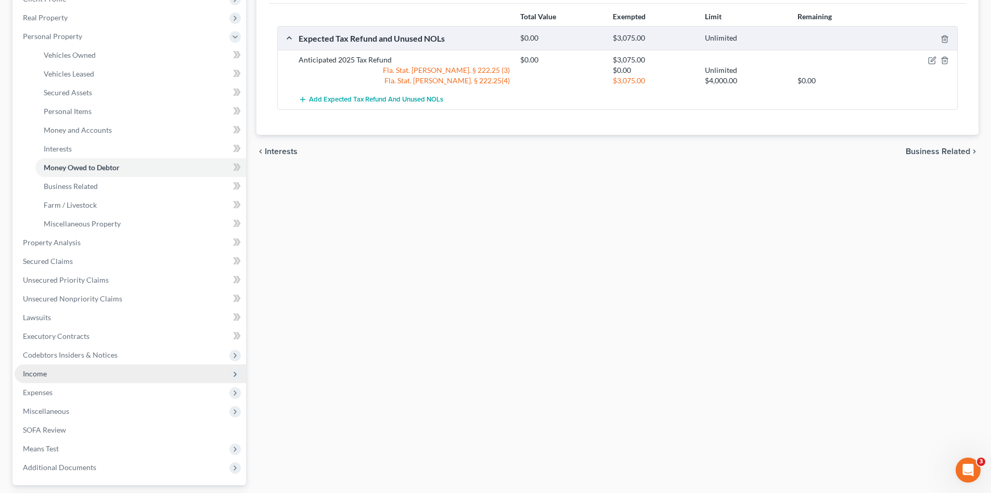
click at [87, 378] on span "Income" at bounding box center [131, 373] width 232 height 19
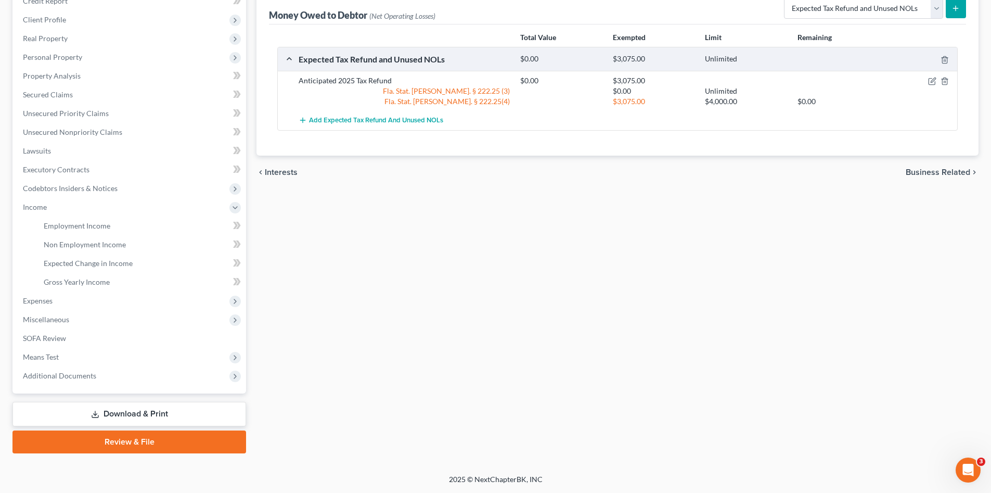
scroll to position [135, 0]
click at [95, 221] on span "Employment Income" at bounding box center [77, 225] width 67 height 9
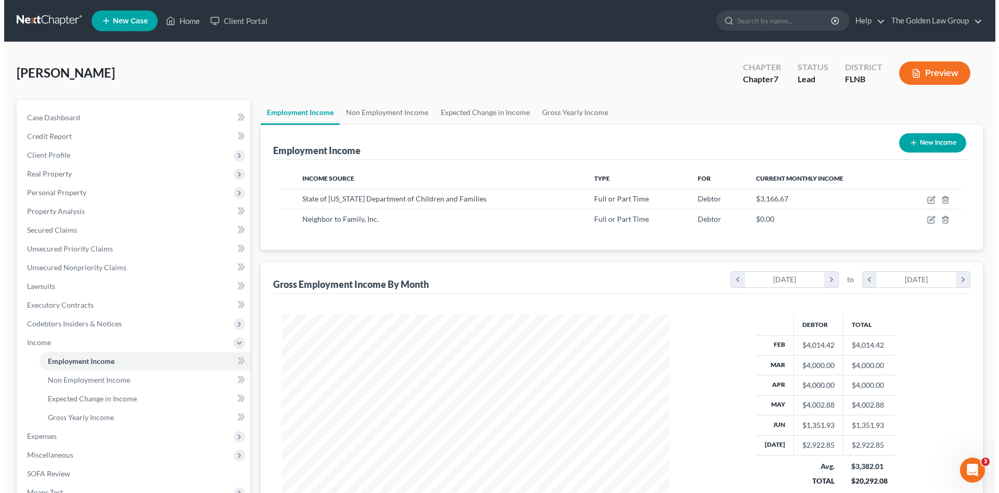
scroll to position [194, 409]
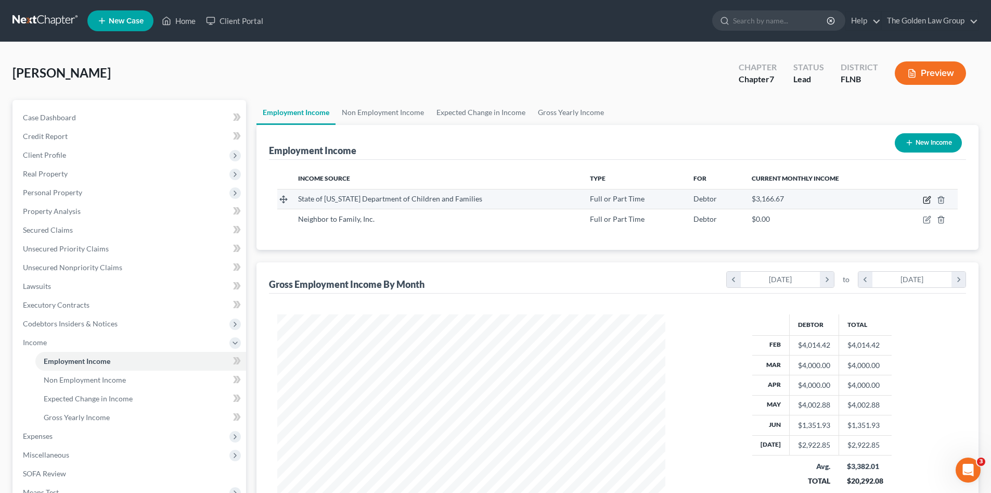
click at [927, 202] on icon "button" at bounding box center [927, 200] width 8 height 8
select select "0"
select select "9"
select select "2"
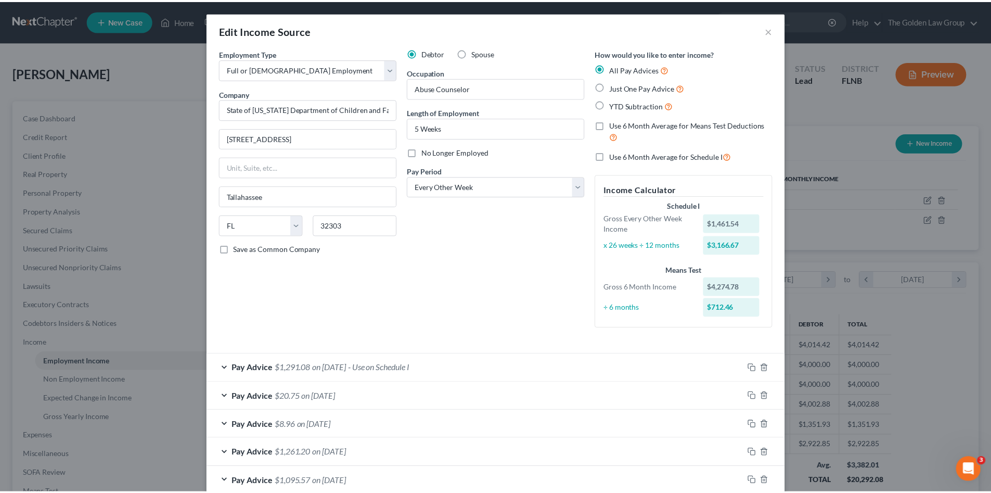
scroll to position [59, 0]
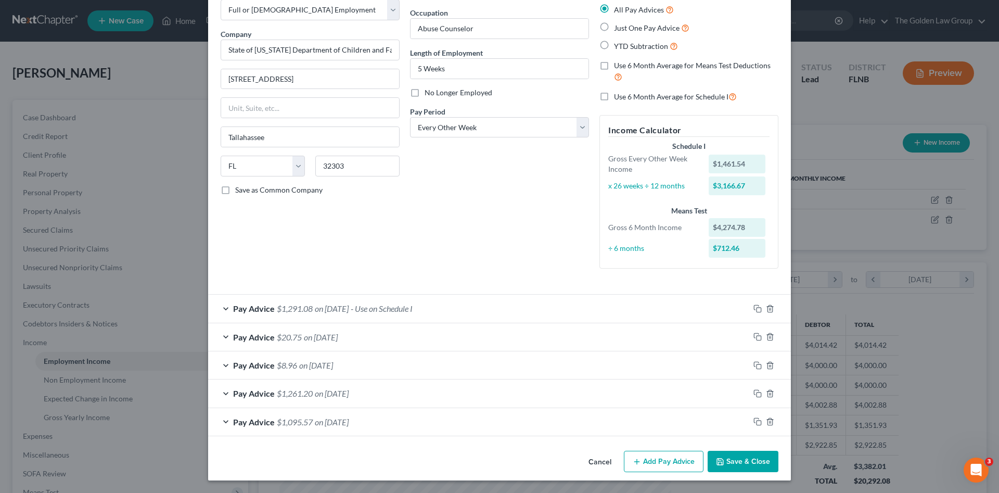
click at [603, 457] on button "Cancel" at bounding box center [600, 462] width 40 height 21
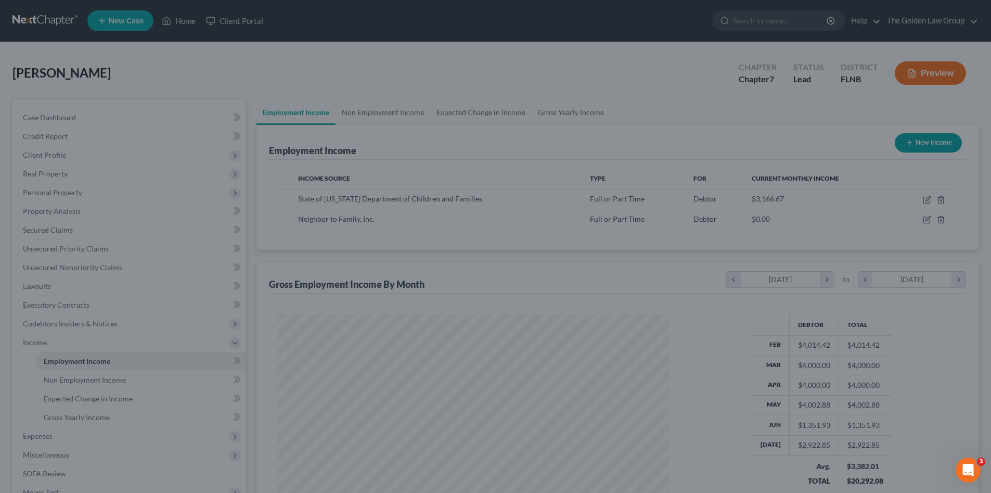
scroll to position [520060, 519846]
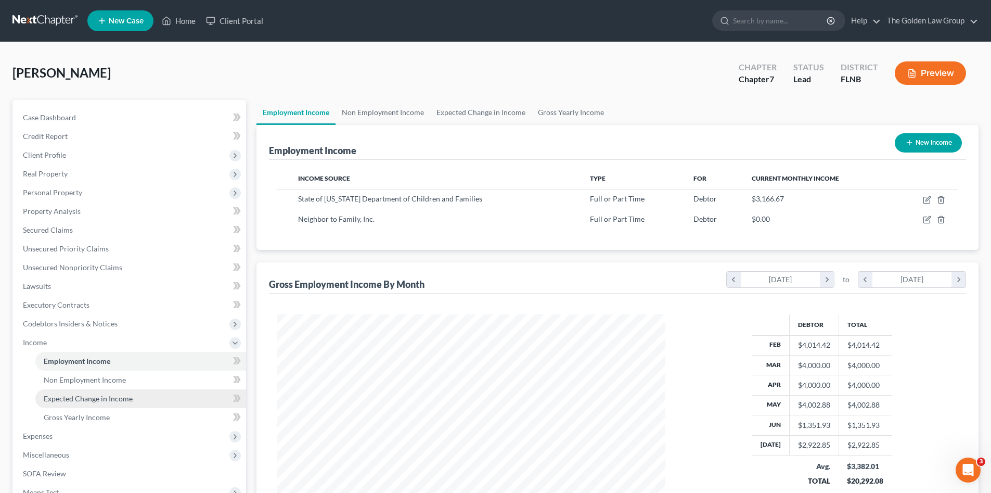
drag, startPoint x: 104, startPoint y: 396, endPoint x: 98, endPoint y: 384, distance: 13.3
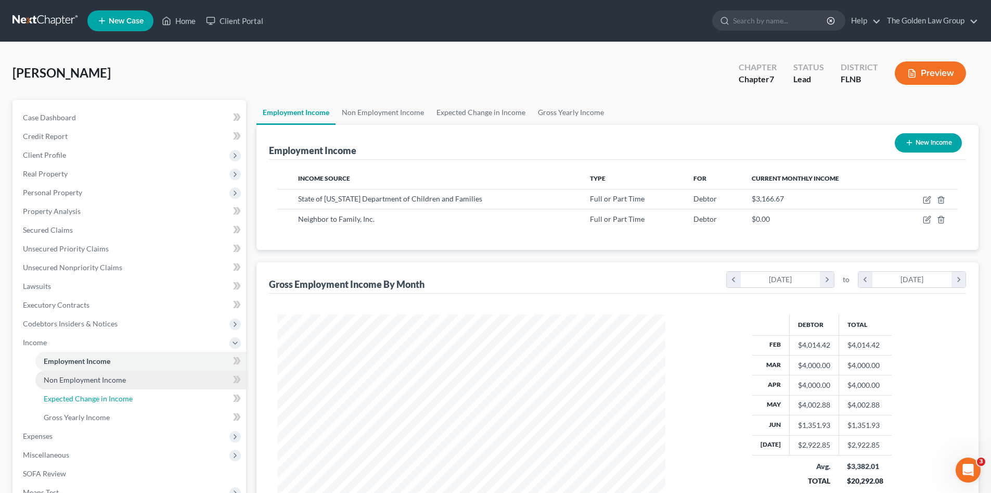
click at [104, 396] on span "Expected Change in Income" at bounding box center [88, 398] width 89 height 9
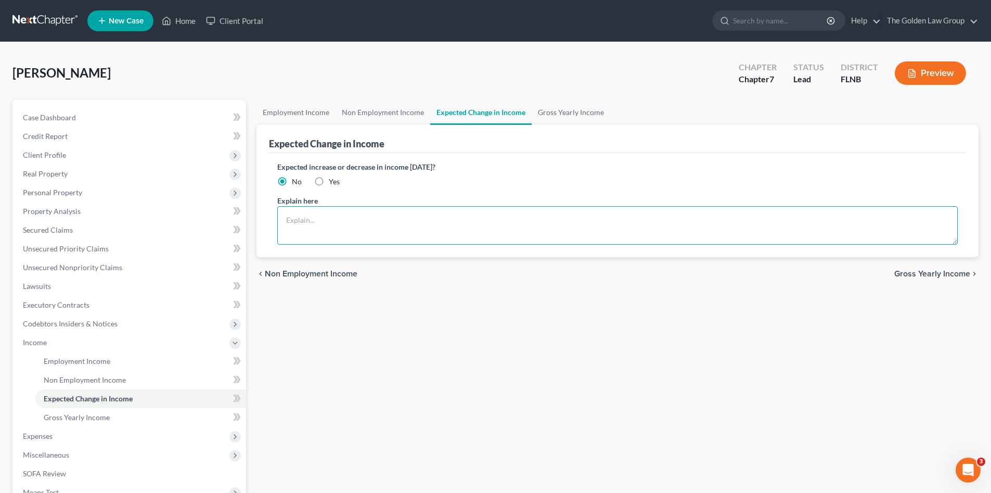
click at [329, 217] on textarea at bounding box center [617, 225] width 680 height 38
drag, startPoint x: 317, startPoint y: 184, endPoint x: 324, endPoint y: 205, distance: 22.2
click at [329, 185] on label "Yes" at bounding box center [334, 181] width 11 height 10
click at [333, 183] on input "Yes" at bounding box center [336, 179] width 7 height 7
radio input "true"
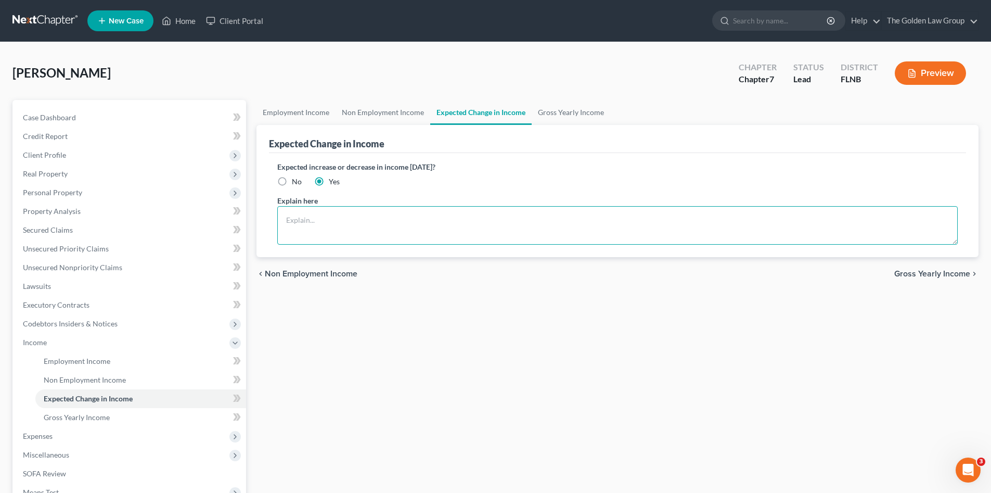
click at [325, 216] on textarea at bounding box center [617, 225] width 680 height 38
click at [376, 324] on div "Employment Income Non Employment Income Expected Change in Income Gross Yearly …" at bounding box center [617, 344] width 733 height 489
click at [323, 220] on textarea "Debtor has started a new job and expects to make $50,000.00 per year." at bounding box center [617, 225] width 680 height 38
type textarea "Debtor has just started a new job and expects to make $50,000.00 per year."
click at [384, 324] on div "Employment Income Non Employment Income Expected Change in Income Gross Yearly …" at bounding box center [617, 344] width 733 height 489
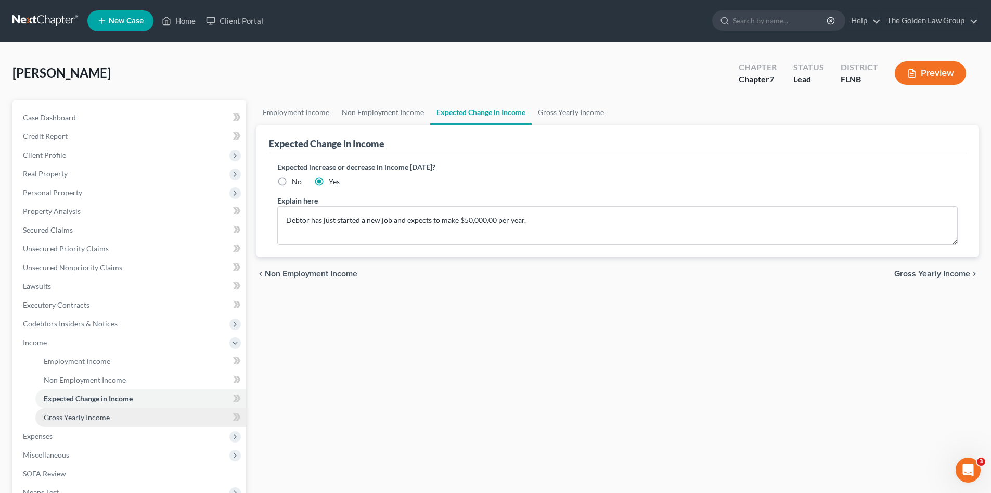
click at [97, 410] on link "Gross Yearly Income" at bounding box center [140, 417] width 211 height 19
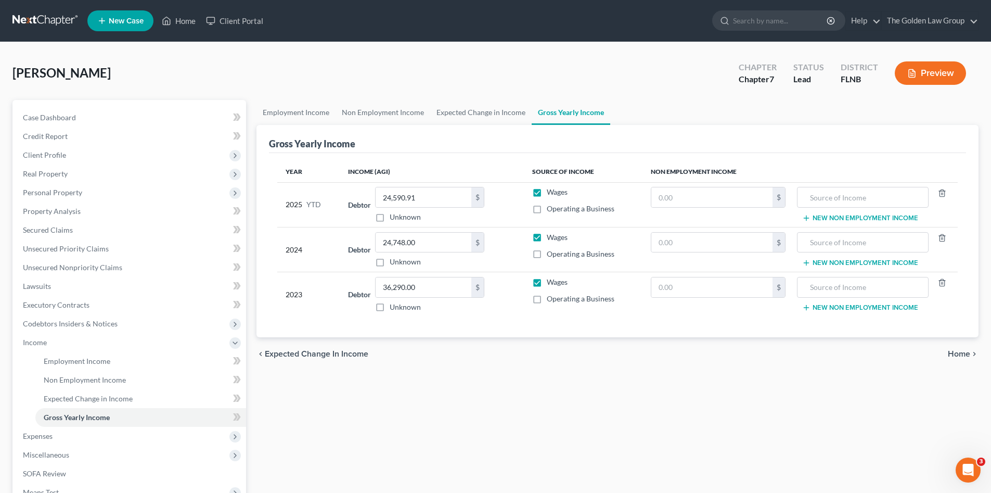
click at [415, 415] on div "Employment Income Non Employment Income Expected Change in Income Gross Yearly …" at bounding box center [617, 344] width 733 height 489
click at [58, 436] on span "Expenses" at bounding box center [131, 436] width 232 height 19
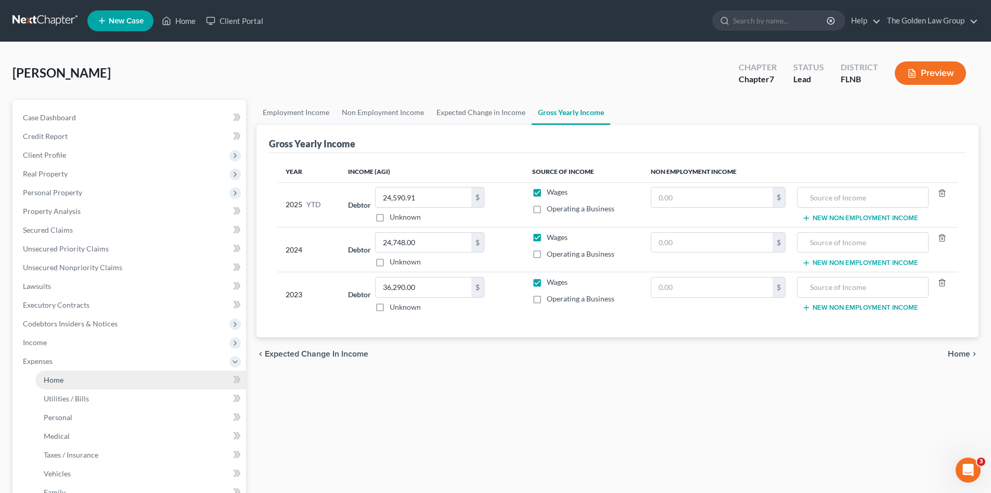
click at [62, 381] on span "Home" at bounding box center [54, 379] width 20 height 9
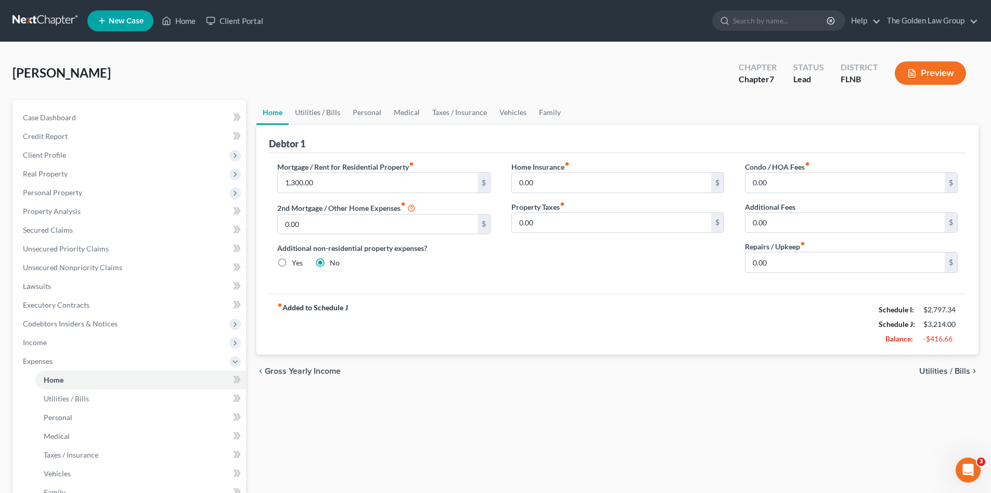
click at [180, 67] on div "[PERSON_NAME] Upgraded Chapter Chapter 7 Status Lead District [GEOGRAPHIC_DATA]…" at bounding box center [495, 77] width 966 height 45
click at [91, 268] on span "Unsecured Nonpriority Claims" at bounding box center [72, 267] width 99 height 9
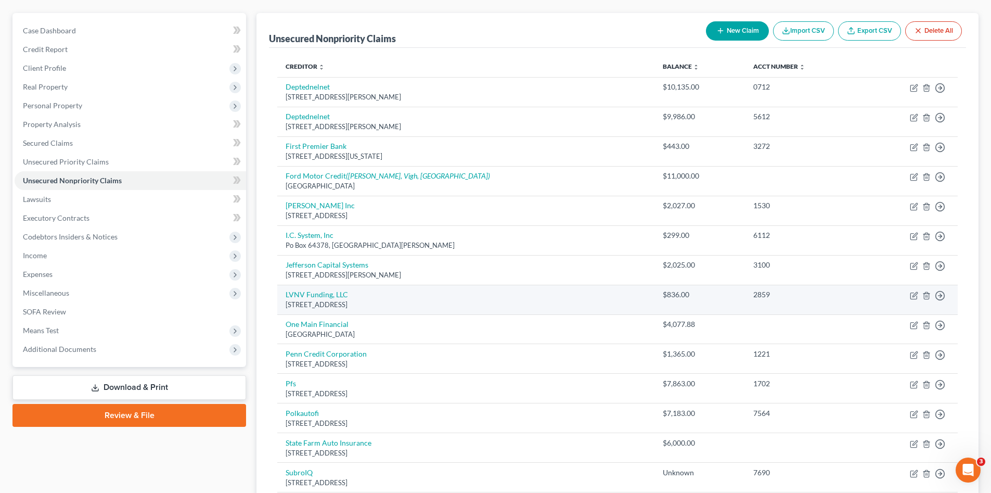
scroll to position [156, 0]
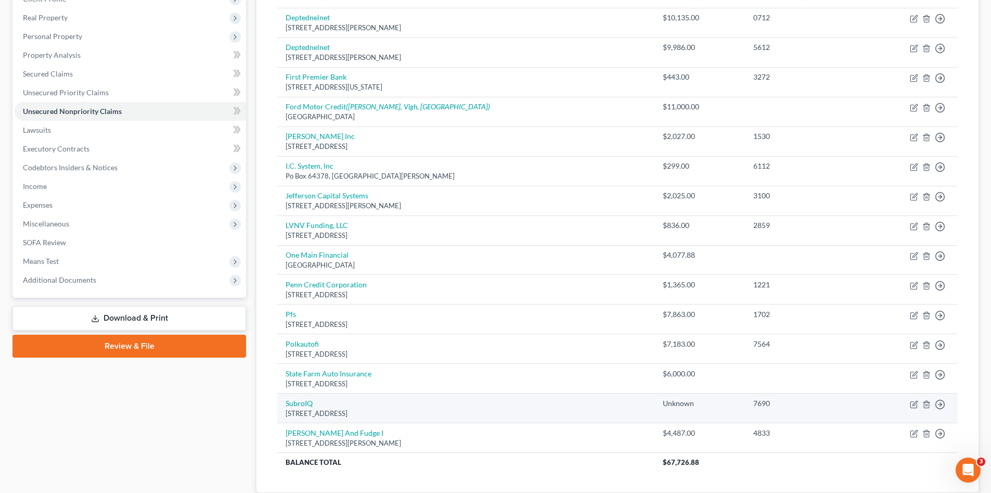
click at [544, 406] on td "SubroIQ [STREET_ADDRESS]" at bounding box center [465, 408] width 377 height 30
click at [911, 403] on icon "button" at bounding box center [914, 404] width 8 height 8
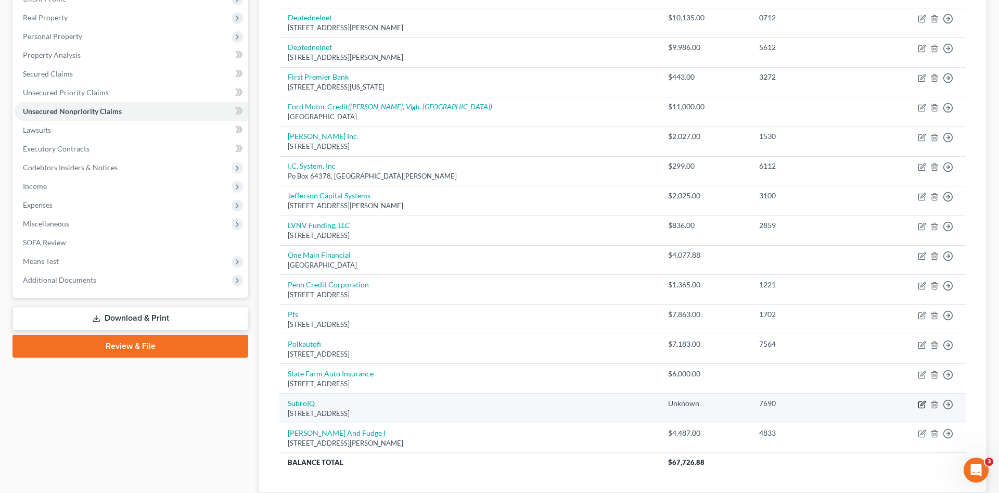
select select "39"
select select "1"
select select "0"
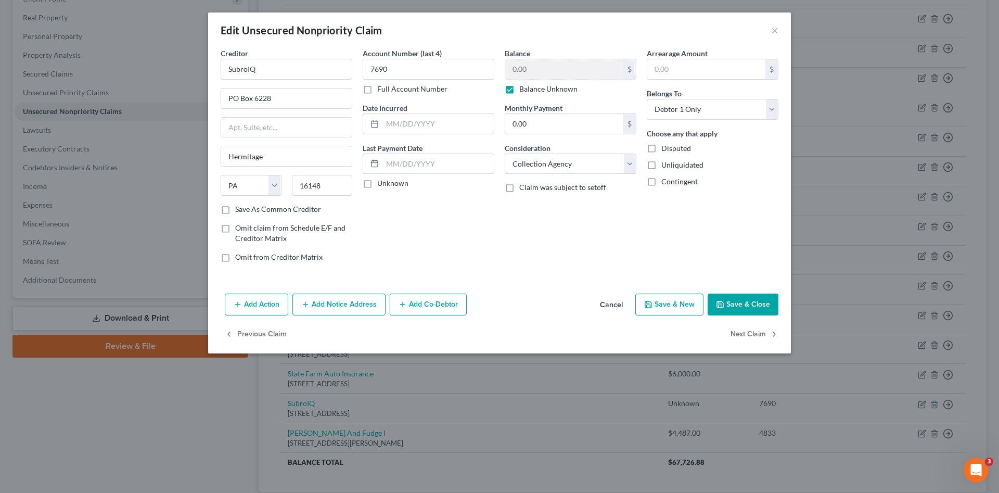
click at [515, 233] on div "Balance 0.00 $ Balance Unknown Balance Undetermined 0.00 $ Balance Unknown Mont…" at bounding box center [570, 159] width 142 height 223
click at [603, 305] on button "Cancel" at bounding box center [612, 304] width 40 height 21
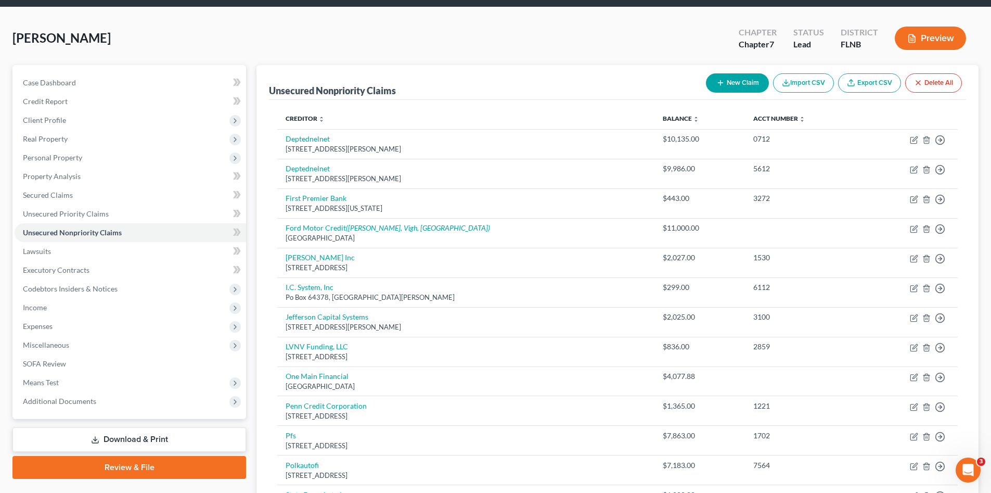
scroll to position [0, 0]
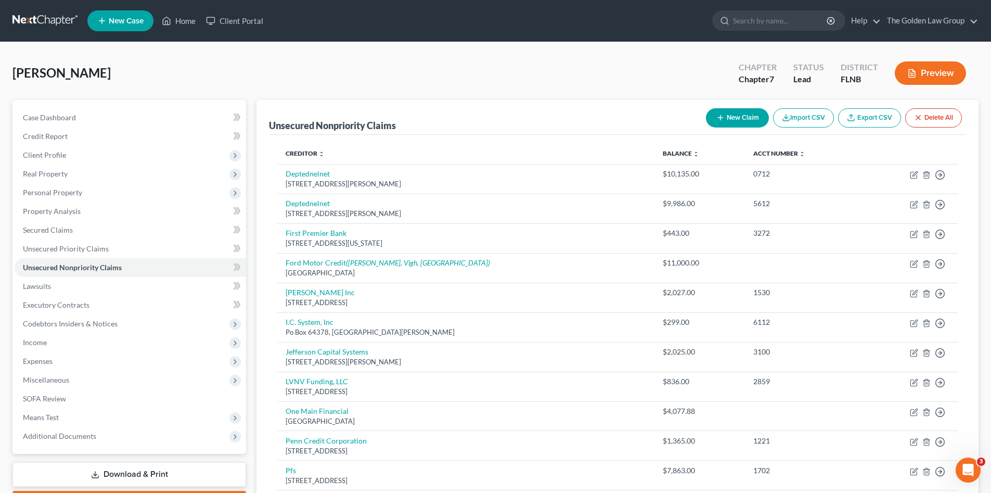
click at [741, 116] on button "New Claim" at bounding box center [737, 117] width 63 height 19
select select "0"
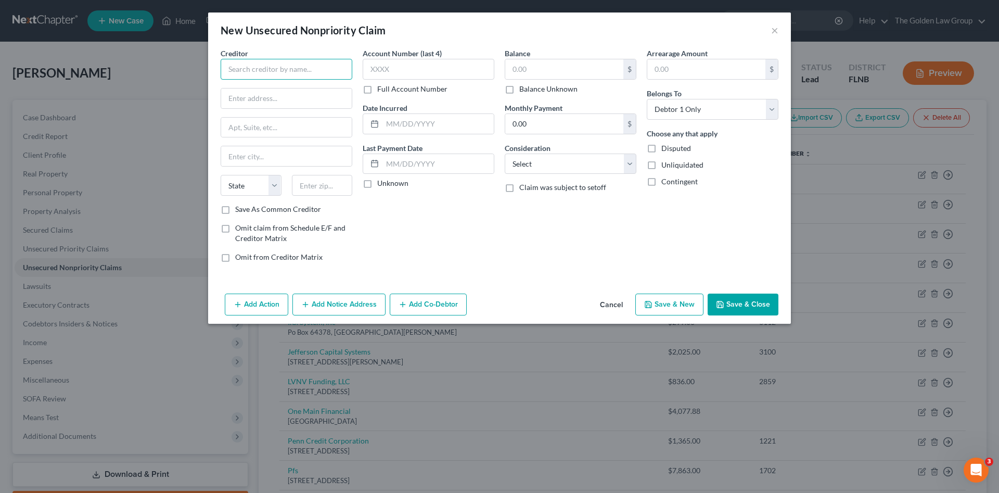
click at [267, 67] on input "text" at bounding box center [287, 69] width 132 height 21
type input "First Premier Bank"
click at [292, 84] on div "First Premier Bank" at bounding box center [283, 87] width 108 height 10
type input "PO Box 5519"
type input "[GEOGRAPHIC_DATA]"
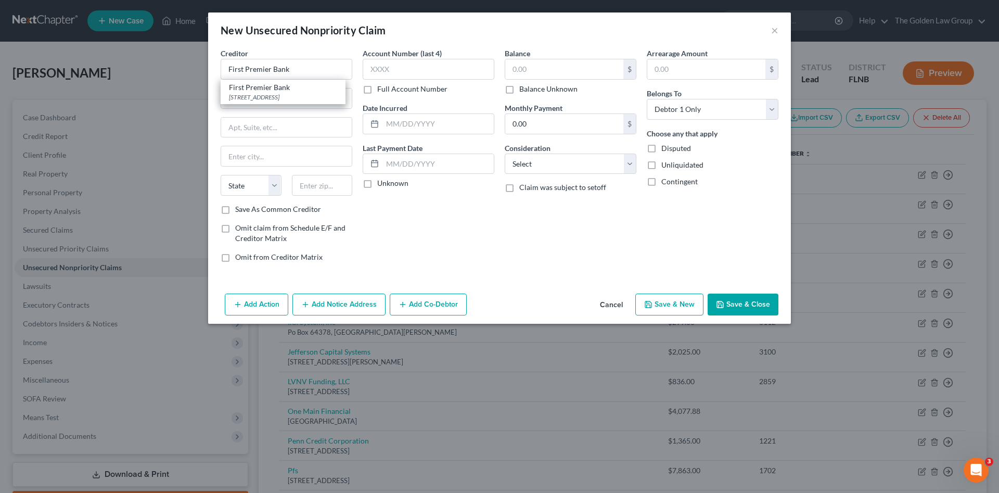
select select "43"
type input "57117"
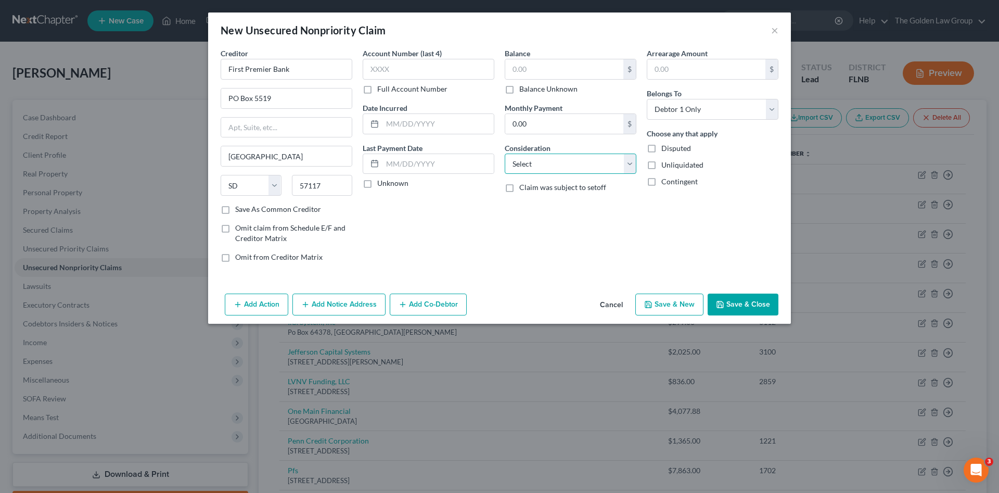
drag, startPoint x: 553, startPoint y: 163, endPoint x: 553, endPoint y: 173, distance: 9.9
click at [553, 163] on select "Select Cable / Satellite Services Collection Agency Credit Card Debt Debt Couns…" at bounding box center [571, 163] width 132 height 21
select select "2"
click at [505, 153] on select "Select Cable / Satellite Services Collection Agency Credit Card Debt Debt Couns…" at bounding box center [571, 163] width 132 height 21
click at [519, 68] on input "text" at bounding box center [564, 69] width 118 height 20
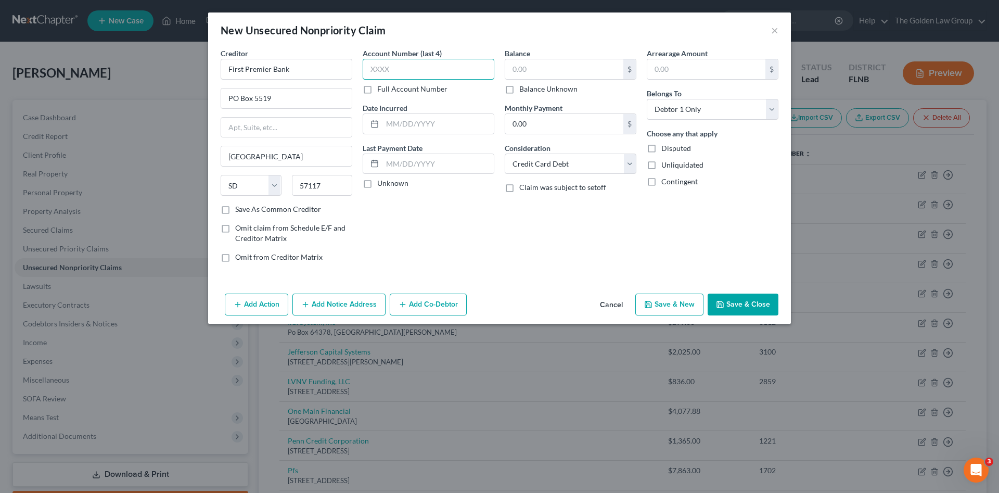
click at [455, 62] on input "text" at bounding box center [429, 69] width 132 height 21
click at [529, 69] on input "text" at bounding box center [564, 69] width 118 height 20
click at [478, 70] on input "text" at bounding box center [429, 69] width 132 height 21
click at [493, 257] on div "Account Number (last 4) Full Account Number Date Incurred Last Payment Date Unk…" at bounding box center [428, 159] width 142 height 223
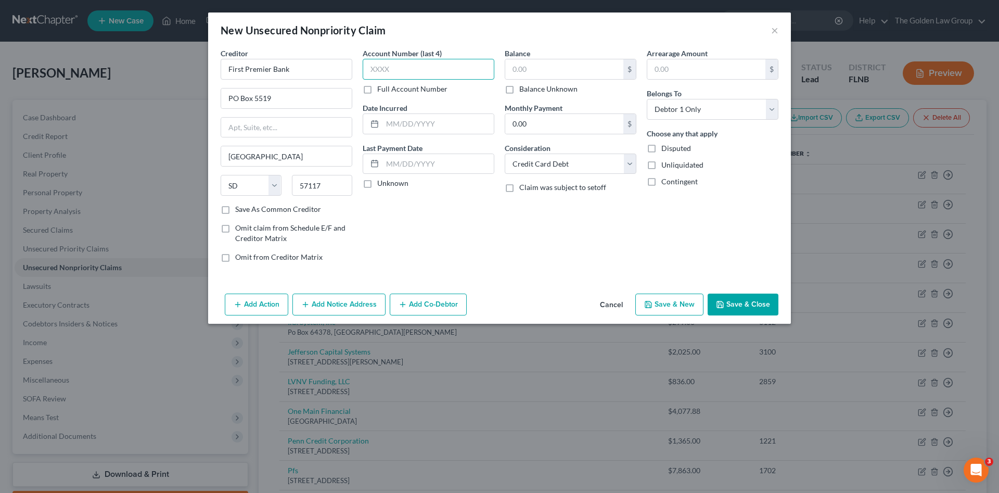
click at [403, 68] on input "text" at bounding box center [429, 69] width 132 height 21
click at [535, 71] on input "text" at bounding box center [564, 69] width 118 height 20
click at [468, 63] on input "text" at bounding box center [429, 69] width 132 height 21
type input "3272"
click at [571, 58] on div "Balance $ Balance Unknown Balance Undetermined $ Balance Unknown" at bounding box center [571, 71] width 132 height 46
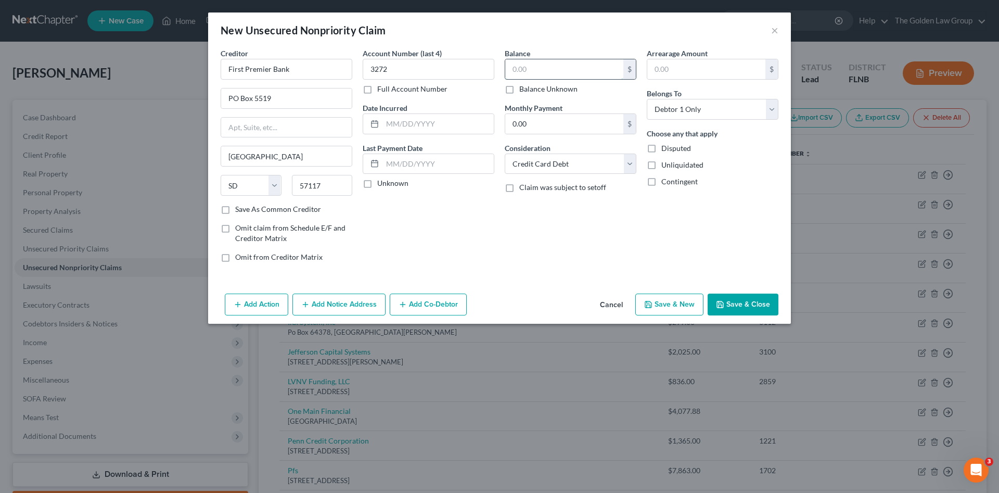
click at [571, 63] on input "text" at bounding box center [564, 69] width 118 height 20
type input "456.79"
click at [574, 249] on div "Balance 456.79 $ Balance Unknown Balance Undetermined 456.79 $ Balance Unknown …" at bounding box center [570, 159] width 142 height 223
click at [737, 301] on button "Save & Close" at bounding box center [743, 304] width 71 height 22
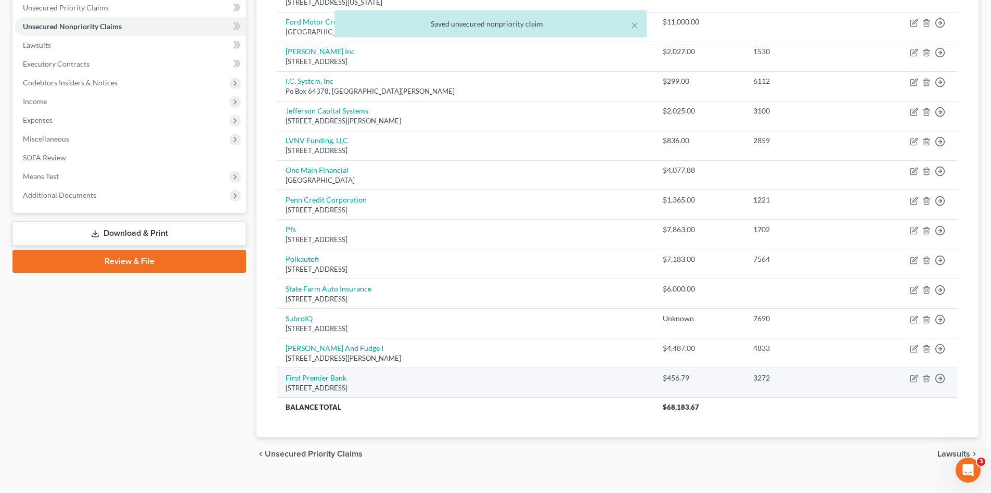
scroll to position [171, 0]
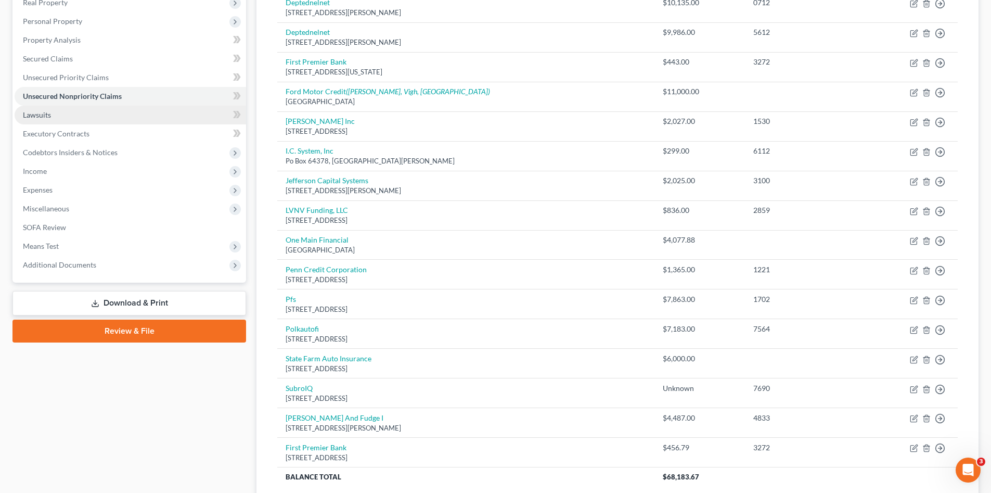
click at [82, 118] on link "Lawsuits" at bounding box center [131, 115] width 232 height 19
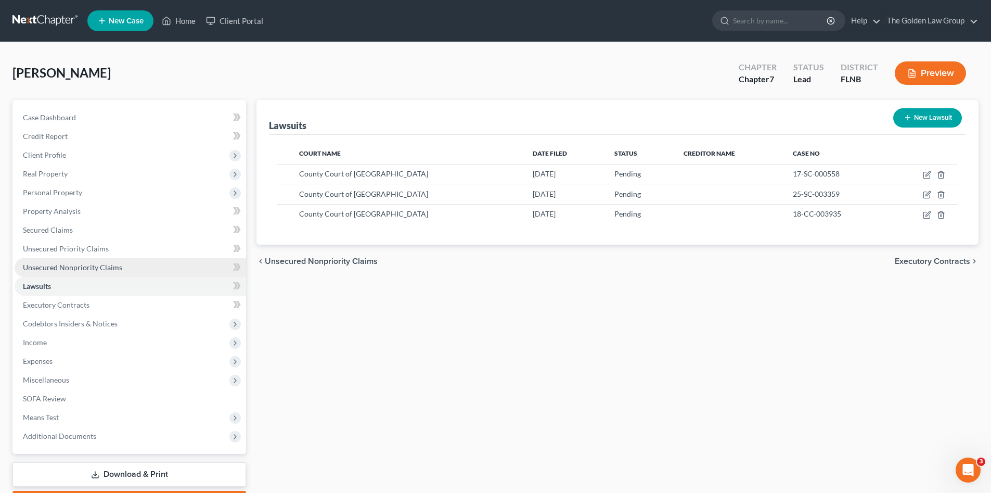
click at [95, 272] on link "Unsecured Nonpriority Claims" at bounding box center [131, 267] width 232 height 19
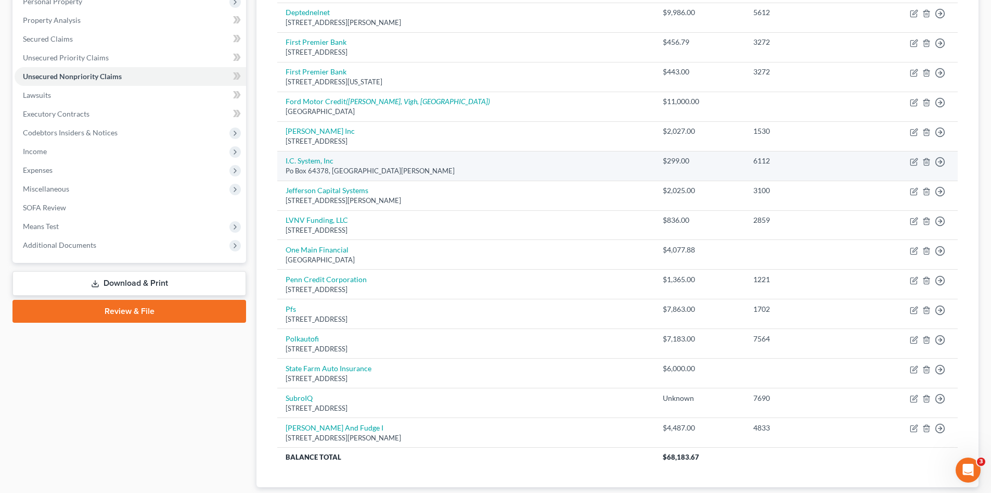
scroll to position [139, 0]
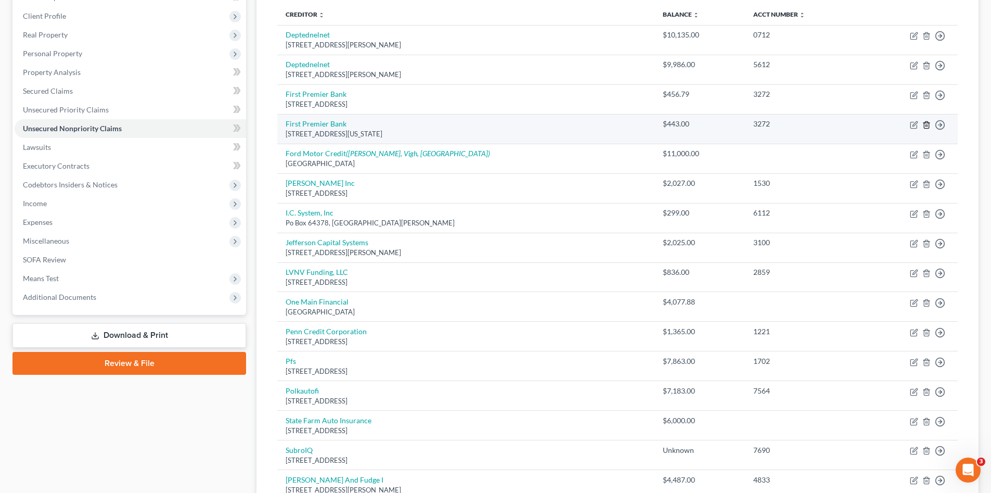
click at [927, 124] on icon "button" at bounding box center [926, 125] width 8 height 8
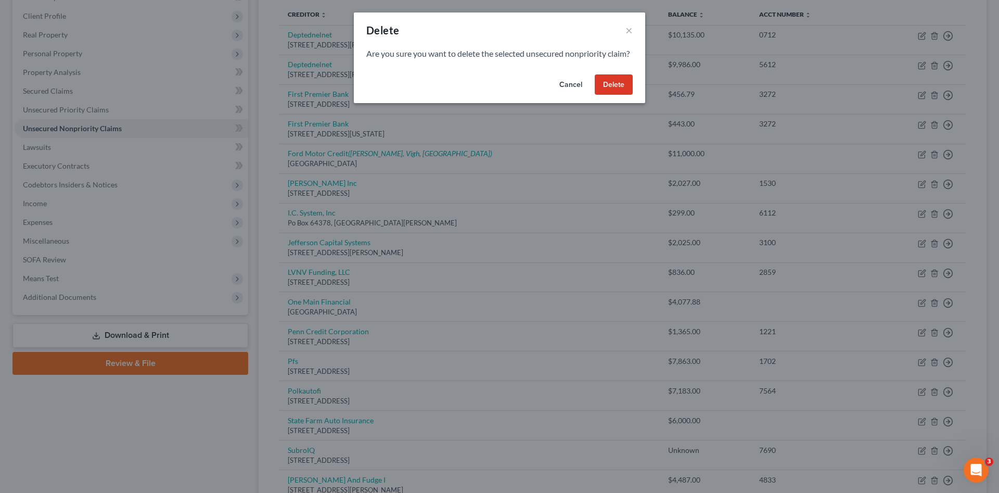
click at [615, 95] on button "Delete" at bounding box center [614, 84] width 38 height 21
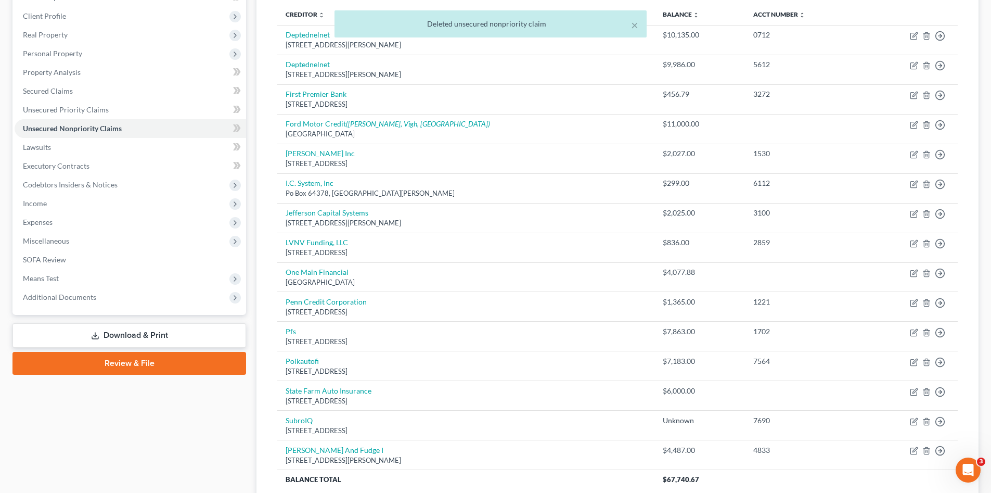
drag, startPoint x: 123, startPoint y: 453, endPoint x: 136, endPoint y: 396, distance: 57.8
click at [122, 452] on div "Case Dashboard Payments Invoices Payments Payments Credit Report Client Profile" at bounding box center [129, 252] width 244 height 582
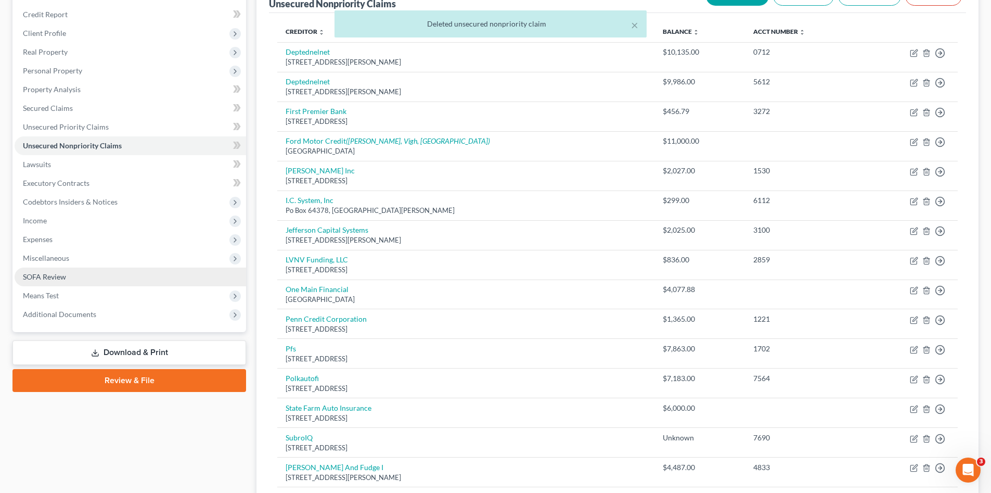
scroll to position [18, 0]
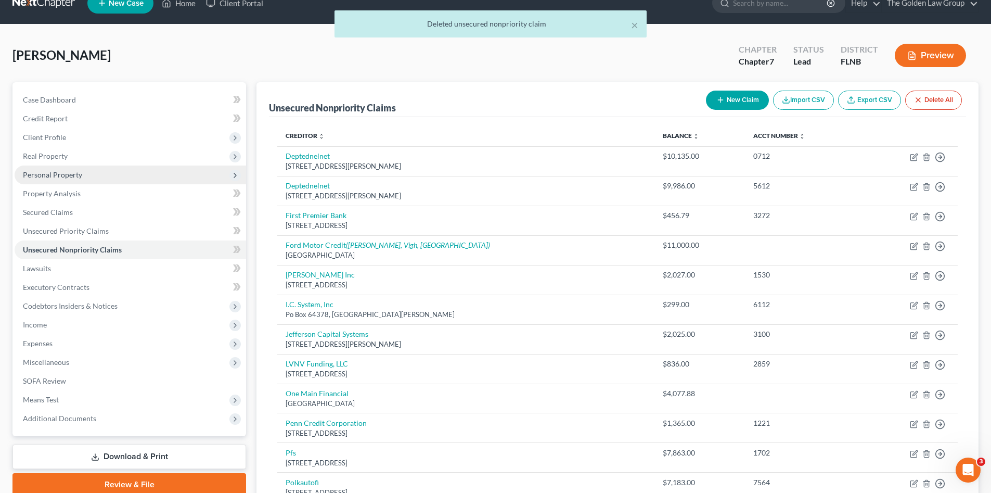
click at [52, 170] on span "Personal Property" at bounding box center [52, 174] width 59 height 9
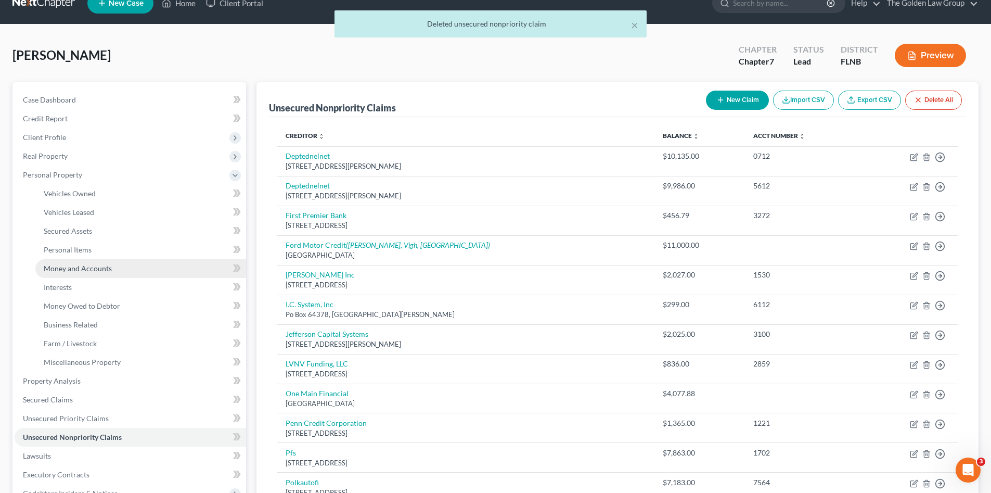
click at [91, 265] on span "Money and Accounts" at bounding box center [78, 268] width 68 height 9
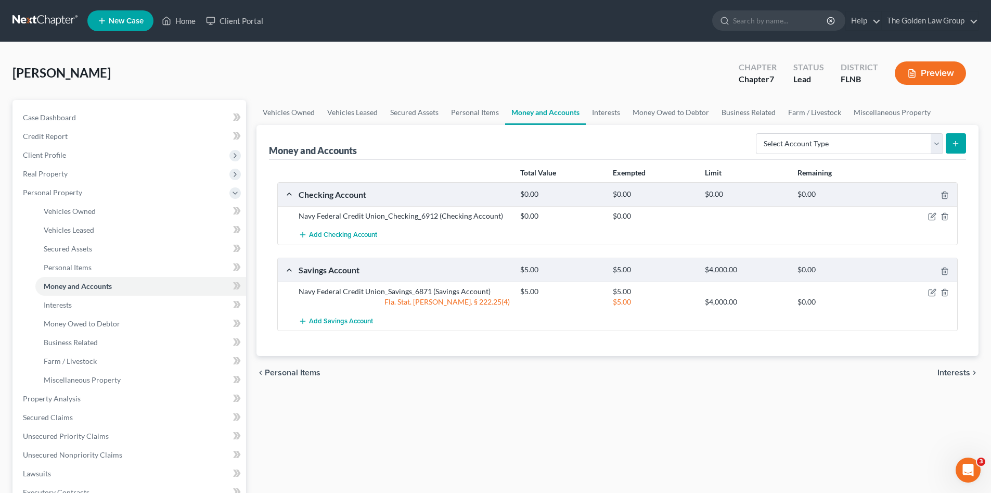
click at [458, 392] on div "Vehicles Owned Vehicles Leased Secured Assets Personal Items Money and Accounts…" at bounding box center [617, 400] width 733 height 601
click at [932, 294] on icon "button" at bounding box center [932, 292] width 8 height 8
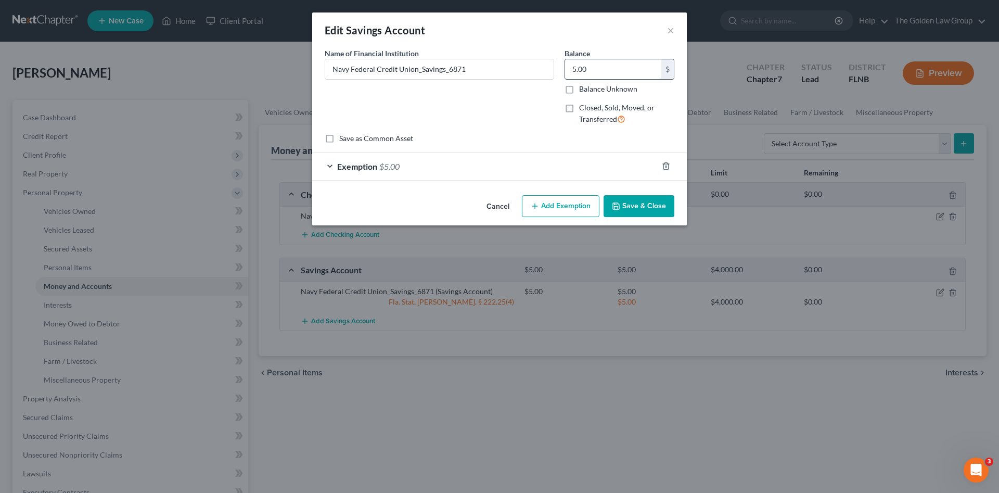
click at [605, 76] on input "5.00" at bounding box center [613, 69] width 96 height 20
type input "0.00"
drag, startPoint x: 667, startPoint y: 168, endPoint x: 664, endPoint y: 176, distance: 9.1
click at [667, 167] on icon "button" at bounding box center [666, 166] width 8 height 8
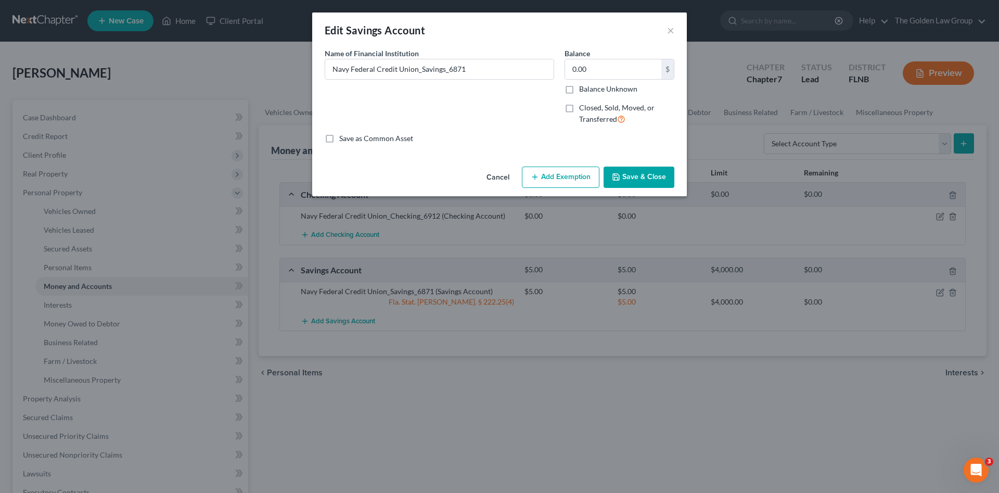
click at [662, 176] on button "Save & Close" at bounding box center [638, 177] width 71 height 22
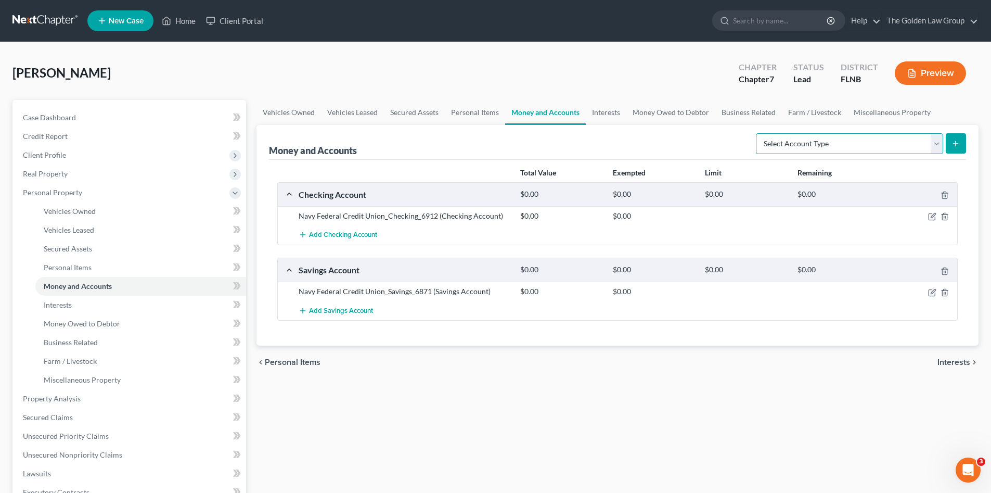
click at [828, 146] on select "Select Account Type Brokerage Cash on Hand Certificates of Deposit Checking Acc…" at bounding box center [849, 143] width 187 height 21
select select "checking"
click at [758, 133] on select "Select Account Type Brokerage Cash on Hand Certificates of Deposit Checking Acc…" at bounding box center [849, 143] width 187 height 21
click at [956, 147] on icon "submit" at bounding box center [956, 143] width 8 height 8
click at [818, 146] on select "Select Account Type Brokerage Cash on Hand Certificates of Deposit Checking Acc…" at bounding box center [849, 143] width 187 height 21
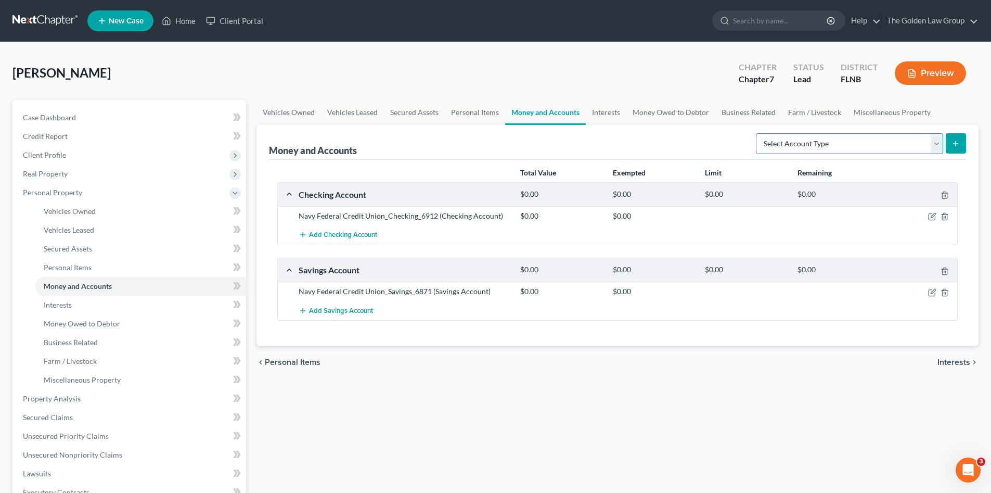
select select "checking"
click at [758, 133] on select "Select Account Type Brokerage Cash on Hand Certificates of Deposit Checking Acc…" at bounding box center [849, 143] width 187 height 21
click at [953, 145] on icon "submit" at bounding box center [956, 143] width 8 height 8
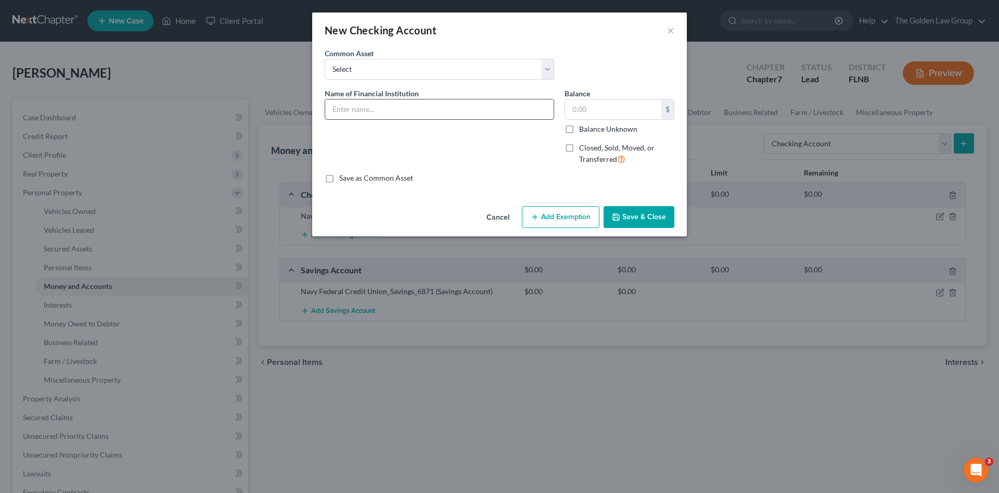
click at [392, 110] on input "text" at bounding box center [439, 109] width 228 height 20
type input "First Commerce Credit Union_Checking_5078"
click at [579, 113] on input "text" at bounding box center [613, 109] width 96 height 20
type input "402.59"
drag, startPoint x: 430, startPoint y: 110, endPoint x: 313, endPoint y: 101, distance: 117.4
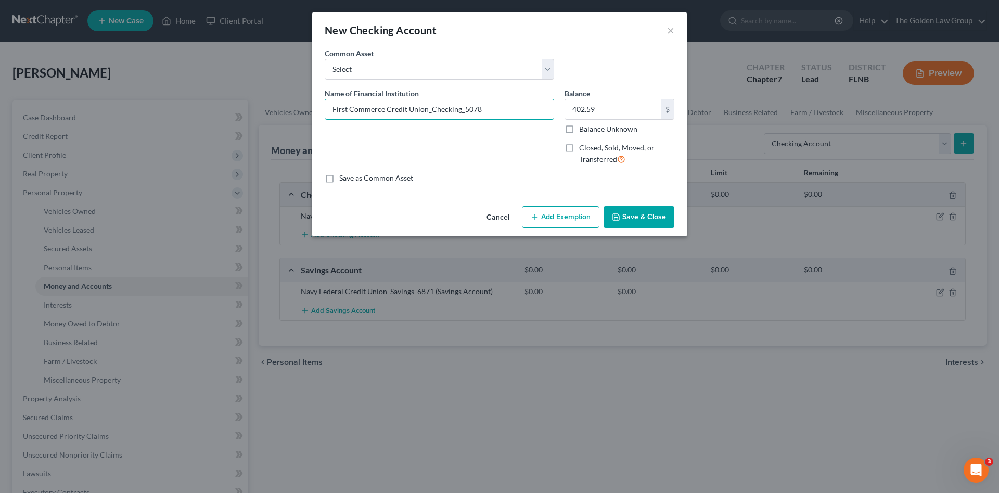
click at [306, 101] on div "New Checking Account × An exemption set must first be selected from the Filing …" at bounding box center [499, 246] width 999 height 493
click at [617, 215] on polyline "button" at bounding box center [615, 215] width 3 height 2
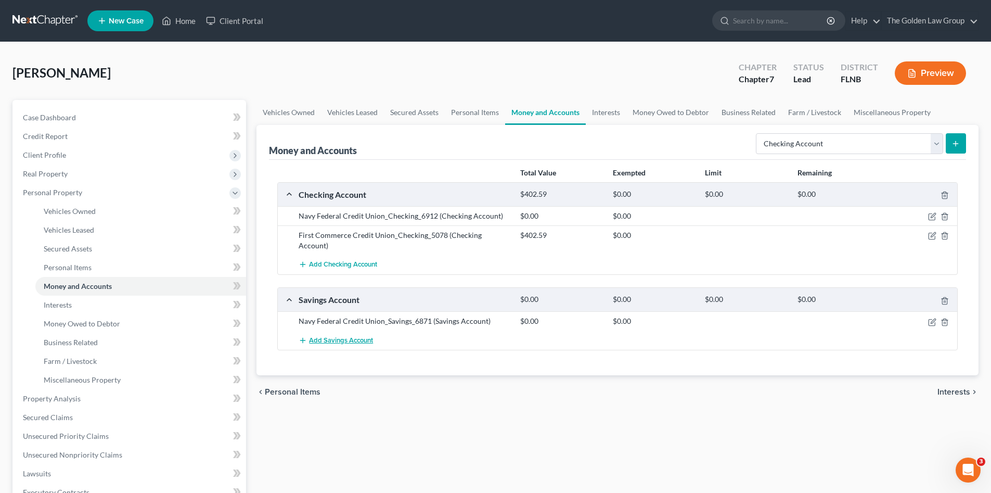
click at [358, 336] on span "Add Savings Account" at bounding box center [341, 340] width 64 height 8
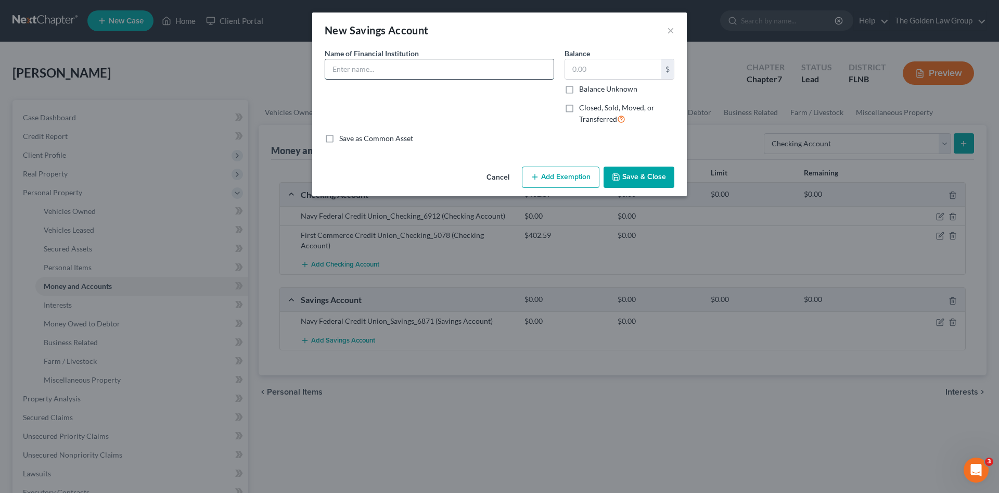
click at [369, 71] on input "text" at bounding box center [439, 69] width 228 height 20
paste input "First Commerce Credit Union_"
type input "First Commerce Credit Union_Savings_5078"
click at [485, 93] on div "Name of Financial Institution * First Commerce Credit Union_Savings_5078" at bounding box center [439, 90] width 240 height 85
click at [597, 72] on input "text" at bounding box center [613, 69] width 96 height 20
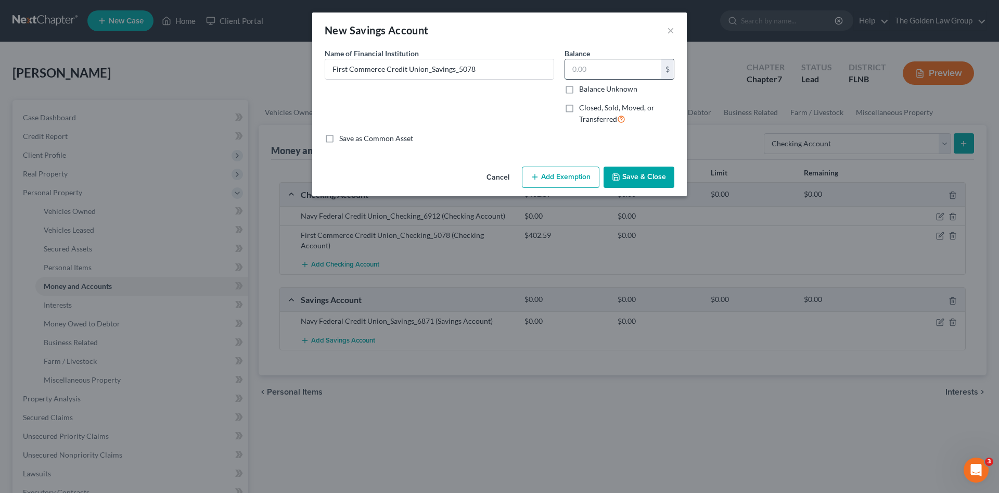
click at [586, 69] on input "text" at bounding box center [613, 69] width 96 height 20
type input "33.51"
click at [638, 178] on button "Save & Close" at bounding box center [638, 177] width 71 height 22
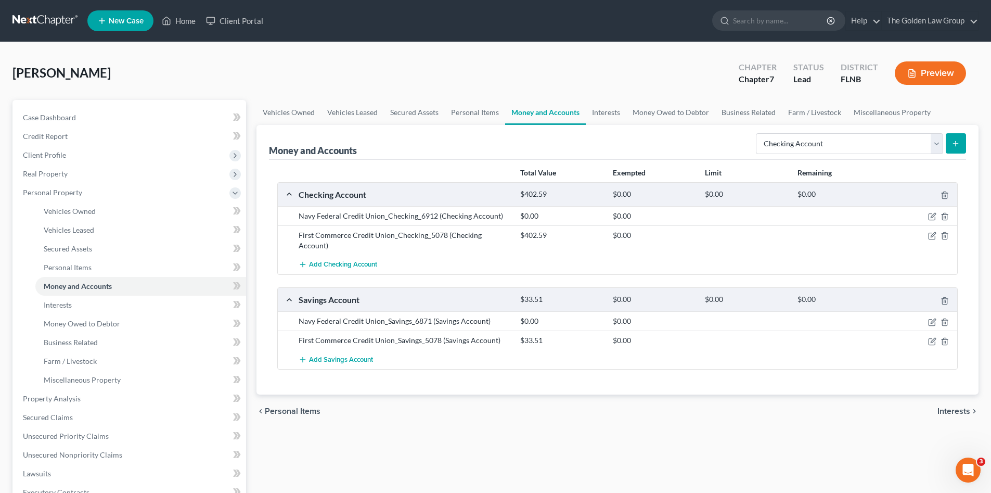
click at [659, 363] on div "Total Value Exempted Limit Remaining Checking Account $402.59 $0.00 $0.00 $0.00…" at bounding box center [617, 277] width 697 height 235
click at [811, 136] on select "Select Account Type Brokerage Cash on Hand Certificates of Deposit Checking Acc…" at bounding box center [849, 143] width 187 height 21
click at [700, 139] on div "Money and Accounts Select Account Type Brokerage Cash on Hand Certificates of D…" at bounding box center [617, 142] width 697 height 35
click at [361, 261] on span "Add Checking Account" at bounding box center [343, 265] width 68 height 8
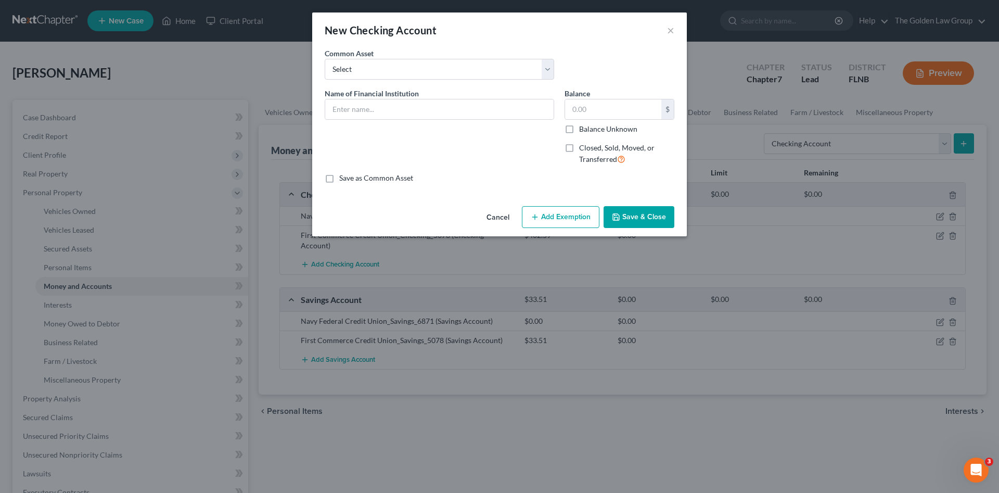
click at [495, 222] on button "Cancel" at bounding box center [498, 217] width 40 height 21
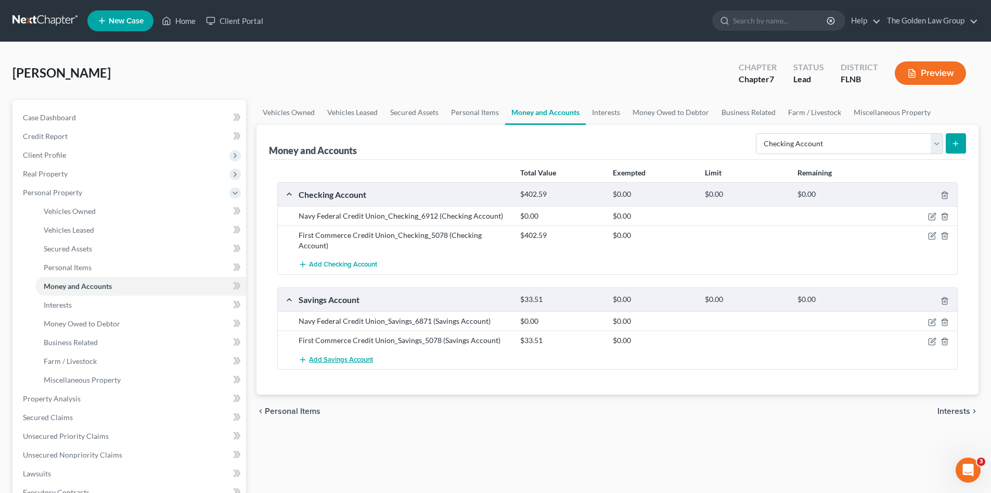
click at [351, 355] on span "Add Savings Account" at bounding box center [341, 359] width 64 height 8
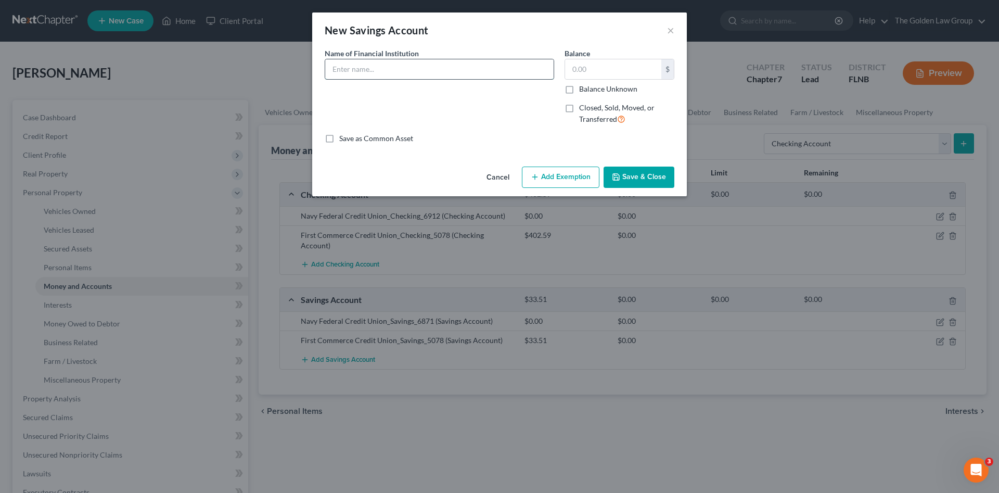
click at [383, 72] on input "text" at bounding box center [439, 69] width 228 height 20
paste input "First Commerce Credit Union_"
type input "First Commerce Credit Union_Savings_5078"
type input "20.00"
click at [643, 173] on button "Save & Close" at bounding box center [638, 177] width 71 height 22
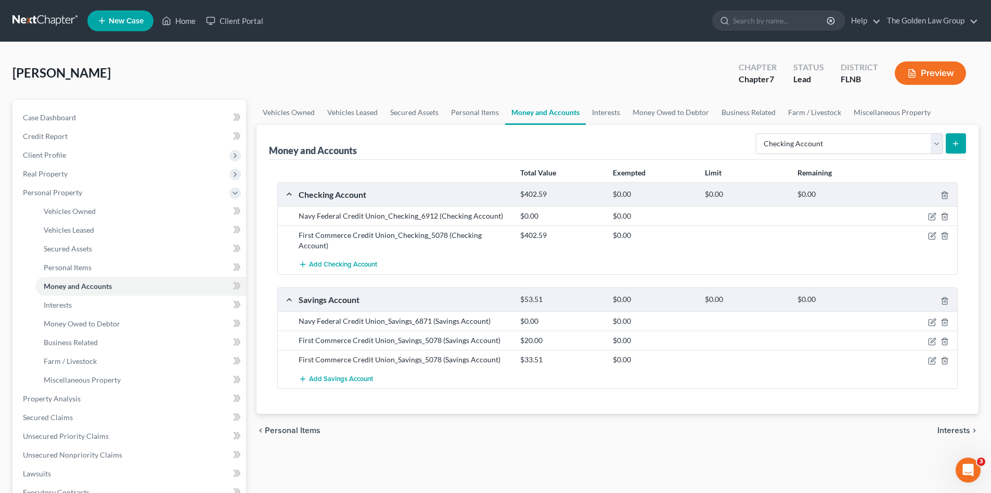
click at [597, 414] on div "chevron_left Personal Items Interests chevron_right" at bounding box center [617, 430] width 722 height 33
click at [285, 57] on div "[PERSON_NAME] Upgraded Chapter Chapter 7 Status Lead District [GEOGRAPHIC_DATA]…" at bounding box center [495, 77] width 966 height 45
click at [219, 59] on div "[PERSON_NAME] Upgraded Chapter Chapter 7 Status Lead District [GEOGRAPHIC_DATA]…" at bounding box center [495, 77] width 966 height 45
